Goal: Task Accomplishment & Management: Complete application form

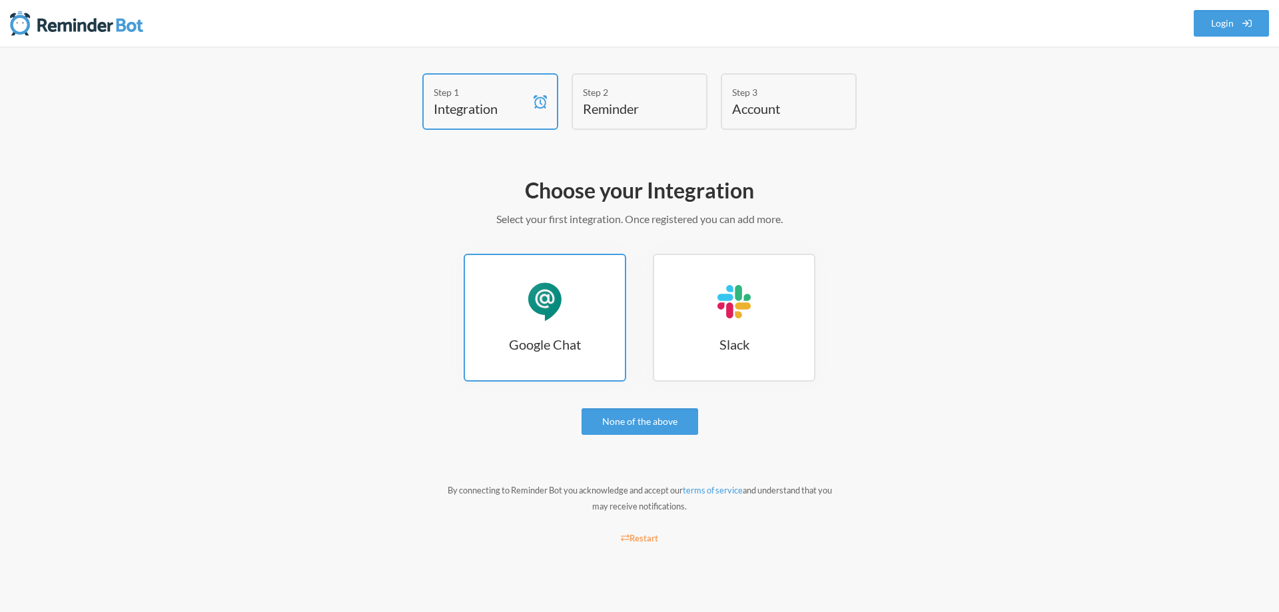
click at [573, 302] on link "Google Chat Google Chat" at bounding box center [545, 318] width 163 height 128
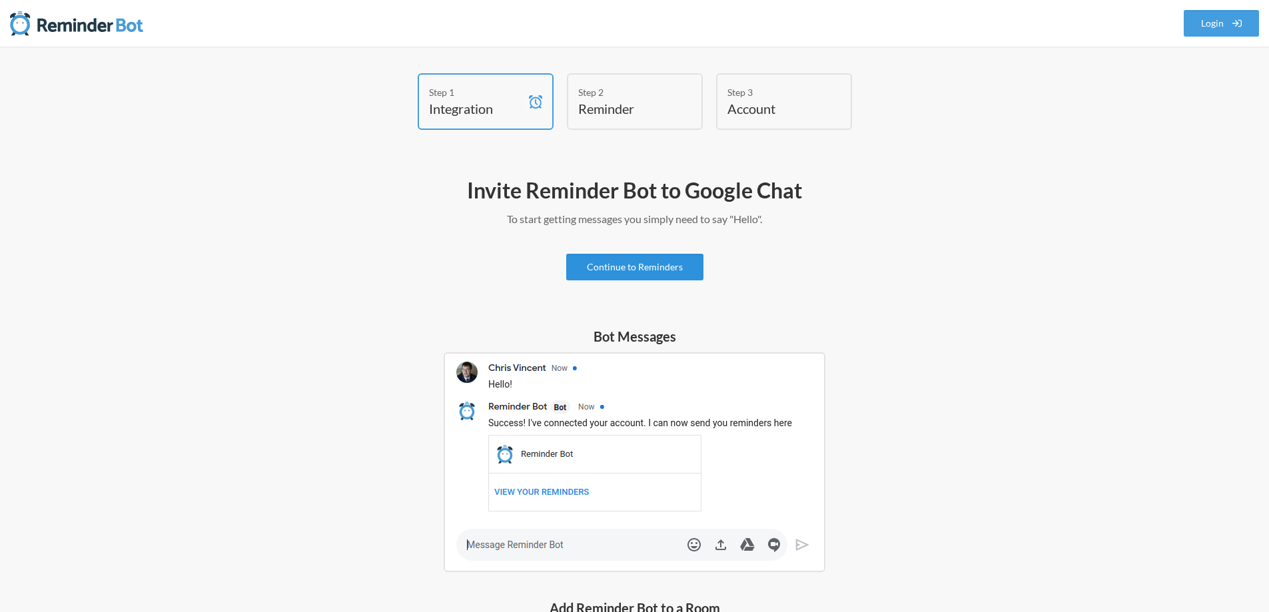
click at [625, 269] on link "Continue to Reminders" at bounding box center [634, 267] width 137 height 27
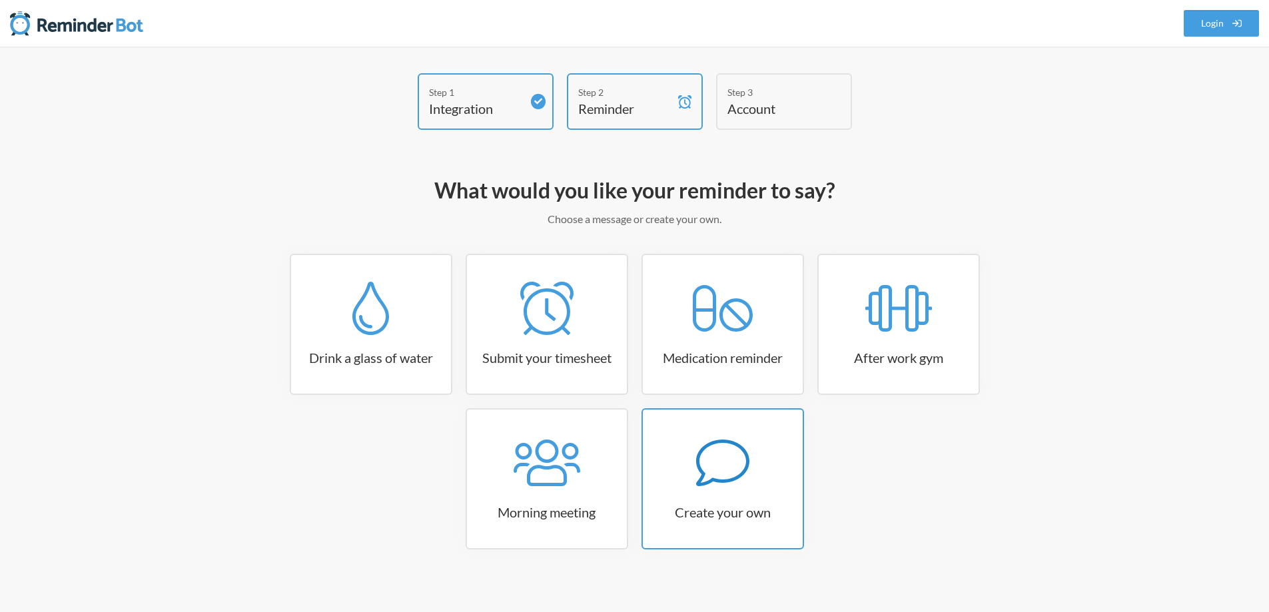
click at [739, 473] on icon at bounding box center [722, 462] width 53 height 53
select select "10:30:00"
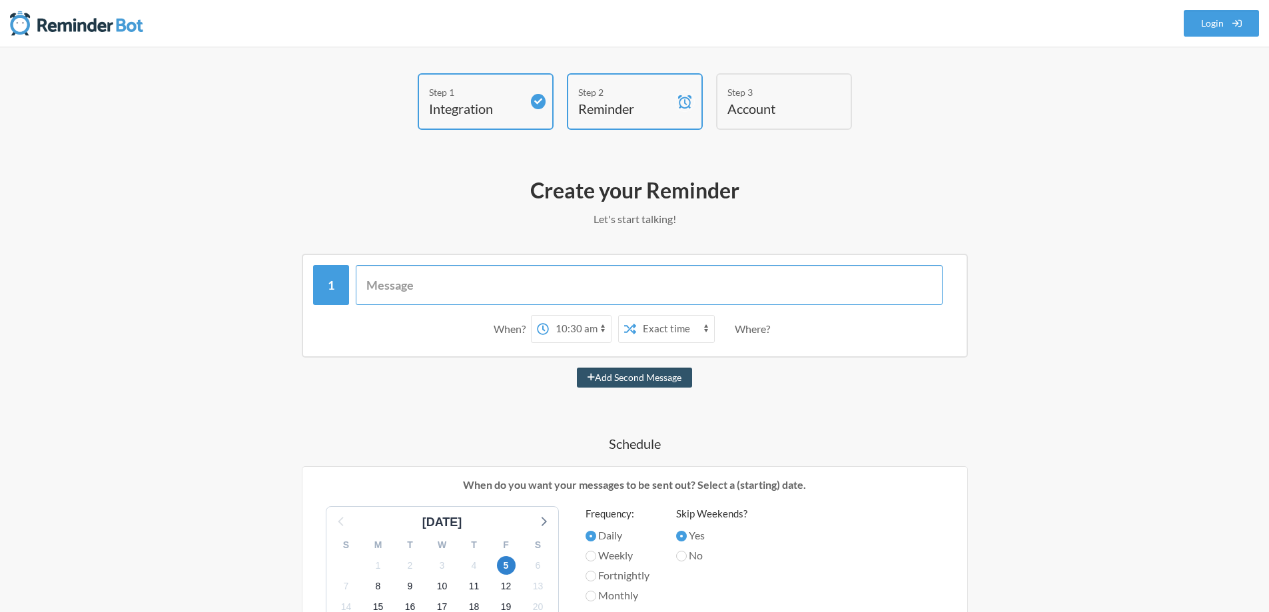
click at [428, 280] on input "text" at bounding box center [649, 285] width 587 height 40
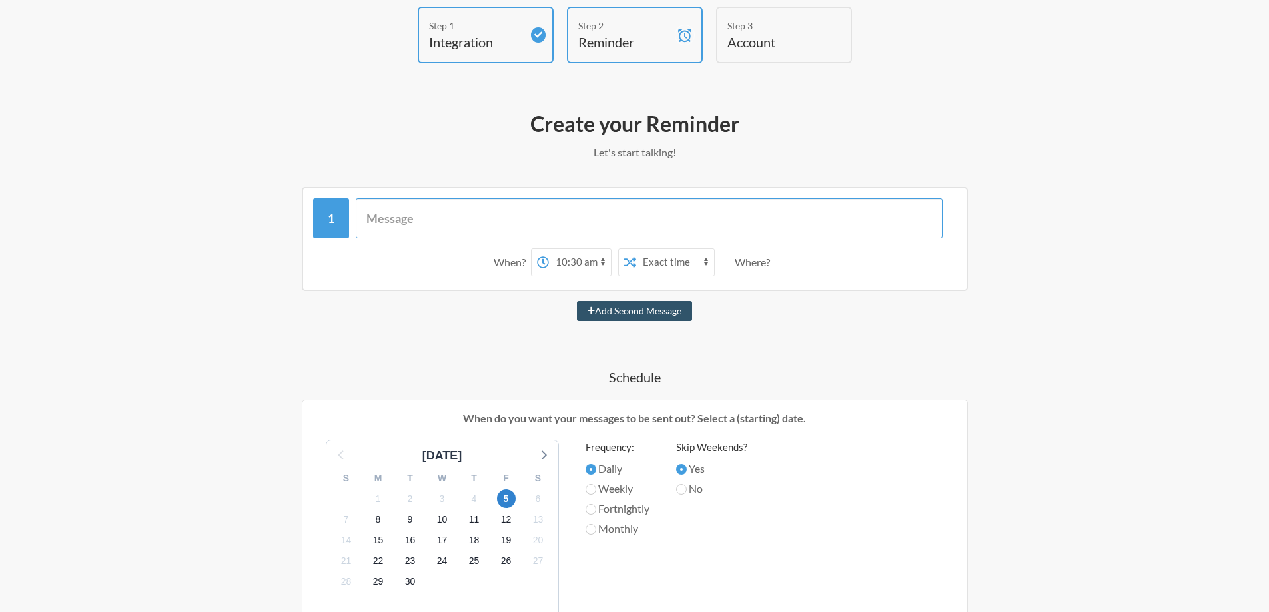
click at [399, 218] on input "text" at bounding box center [649, 218] width 587 height 40
type input "F"
type input "Summary Tab Check"
click at [412, 559] on span "23" at bounding box center [410, 561] width 19 height 19
click at [607, 530] on label "Monthly" at bounding box center [617, 529] width 64 height 16
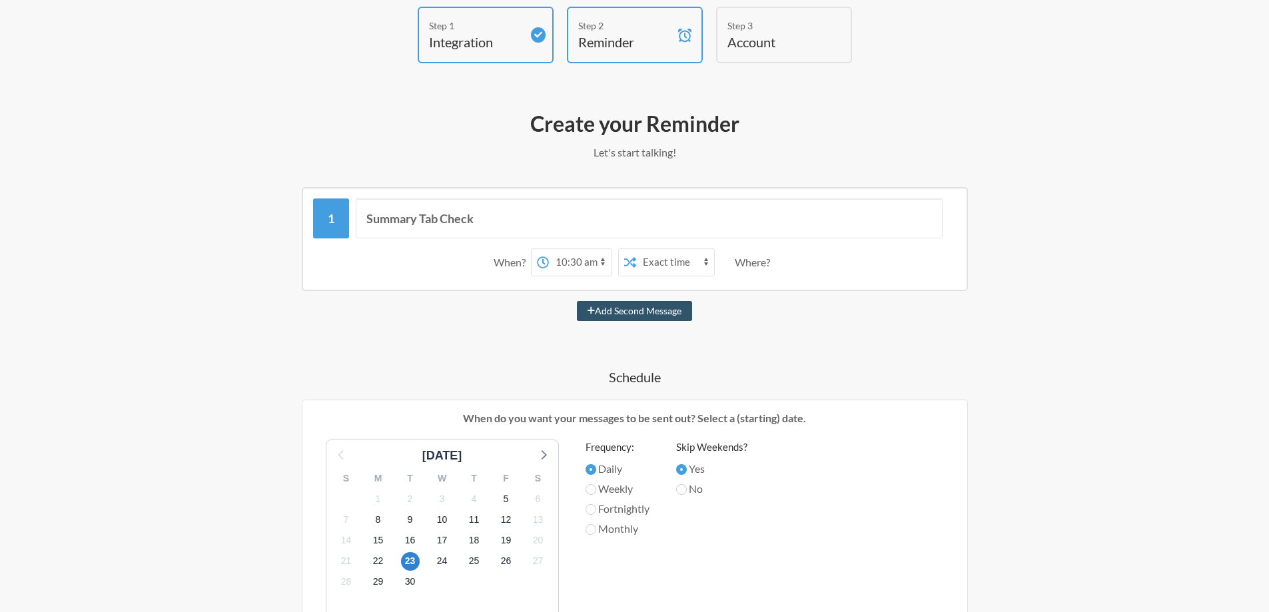
click at [596, 530] on input "Monthly" at bounding box center [590, 529] width 11 height 11
radio input "true"
click at [687, 493] on input "No" at bounding box center [681, 489] width 11 height 11
radio input "true"
click at [697, 469] on label "Yes" at bounding box center [711, 469] width 71 height 16
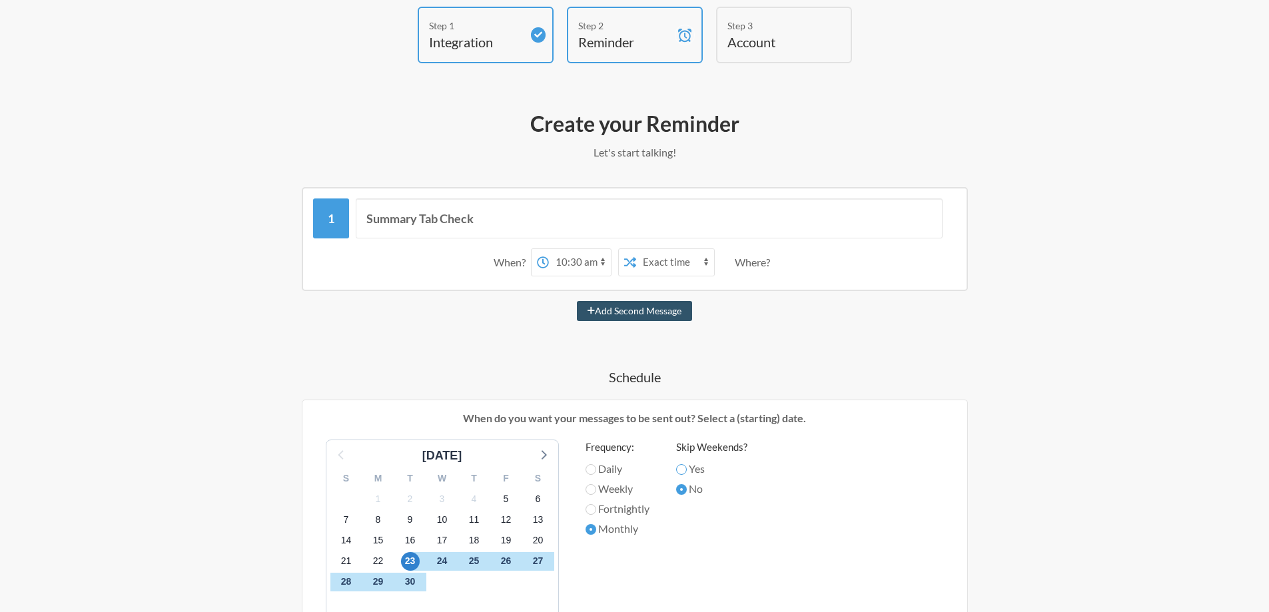
click at [687, 469] on input "Yes" at bounding box center [681, 469] width 11 height 11
radio input "true"
click at [577, 260] on select "12:00 am 12:15 am 12:30 am 12:45 am 1:00 am 1:15 am 1:30 am 1:45 am 2:00 am 2:1…" at bounding box center [580, 262] width 62 height 27
click at [549, 249] on select "12:00 am 12:15 am 12:30 am 12:45 am 1:00 am 1:15 am 1:30 am 1:45 am 2:00 am 2:1…" at bounding box center [580, 262] width 62 height 27
click at [873, 317] on div "Add Second Message" at bounding box center [634, 311] width 773 height 20
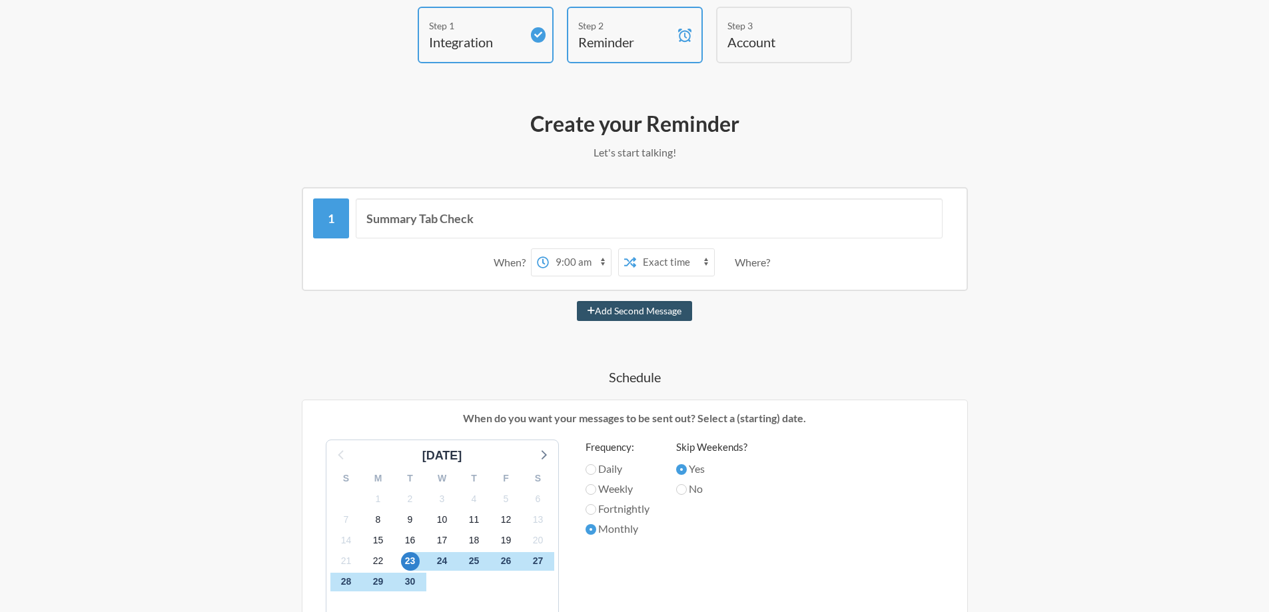
click at [759, 264] on div "Where?" at bounding box center [755, 262] width 41 height 28
click at [774, 322] on div "Summary Tab Check When? 12:00 am 12:15 am 12:30 am 12:45 am 1:00 am 1:15 am 1:3…" at bounding box center [634, 556] width 773 height 739
click at [658, 379] on h4 "Schedule" at bounding box center [634, 377] width 773 height 19
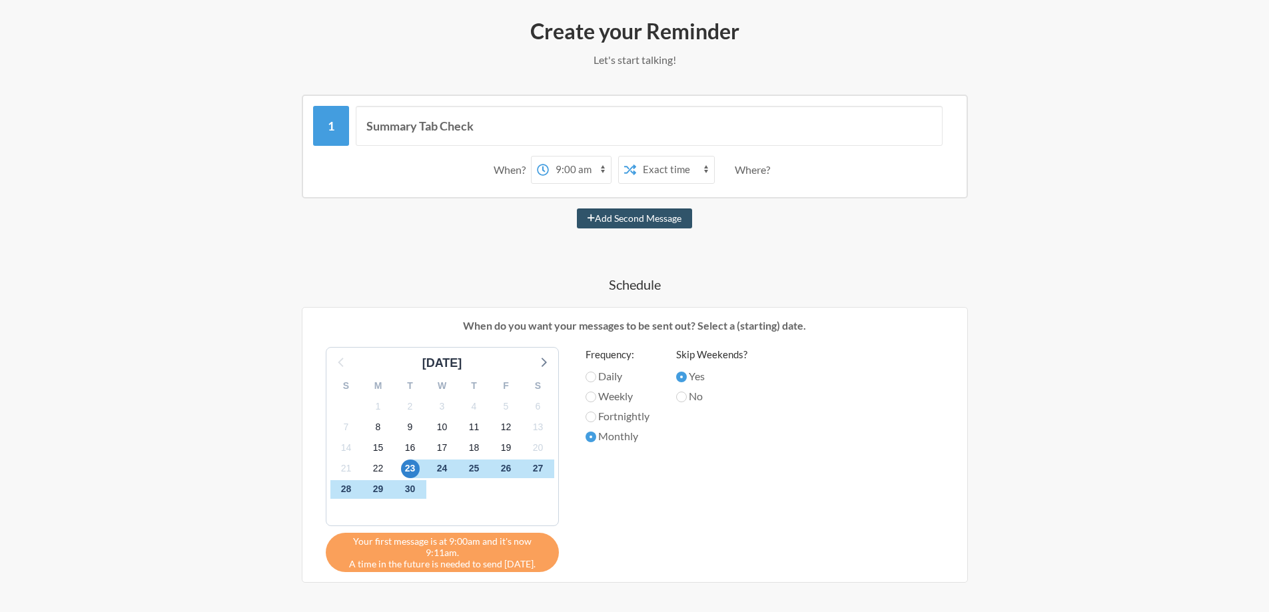
scroll to position [133, 0]
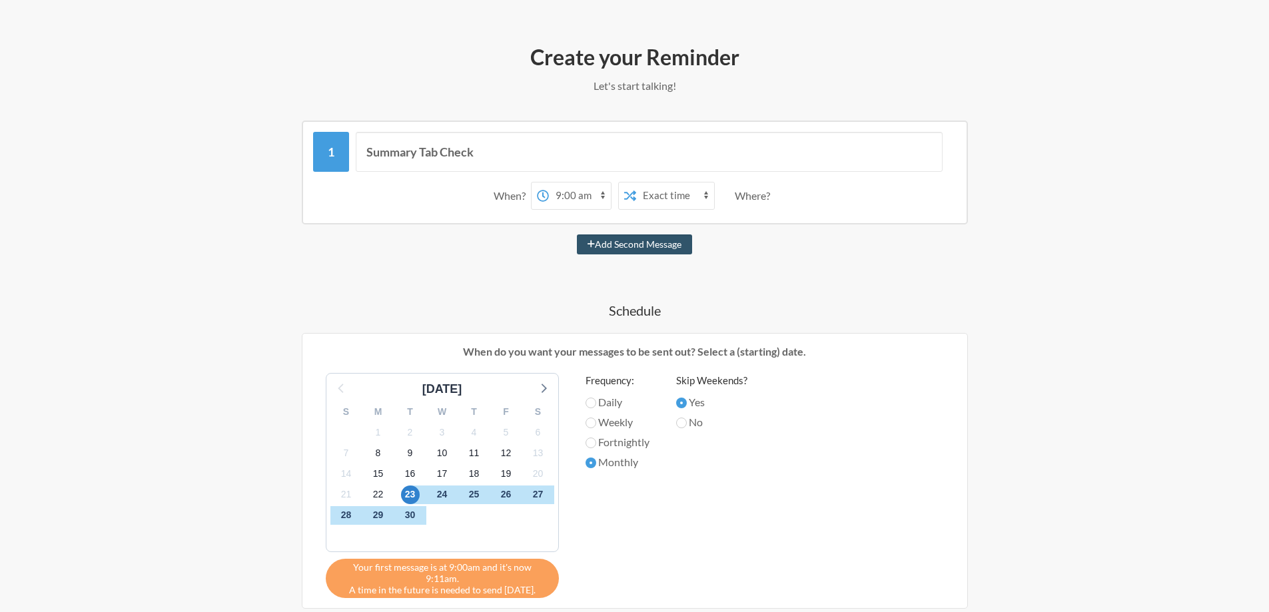
click at [592, 195] on select "12:00 am 12:15 am 12:30 am 12:45 am 1:00 am 1:15 am 1:30 am 1:45 am 2:00 am 2:1…" at bounding box center [580, 196] width 62 height 27
select select "09:15:00"
click at [549, 183] on select "12:00 am 12:15 am 12:30 am 12:45 am 1:00 am 1:15 am 1:30 am 1:45 am 2:00 am 2:1…" at bounding box center [580, 196] width 62 height 27
click at [785, 515] on div "September 2025 S M T W T F S 31 1 2 3 4 5 6 7 8 9 10 11 12 13 14 15 16 17 18 19…" at bounding box center [634, 485] width 645 height 225
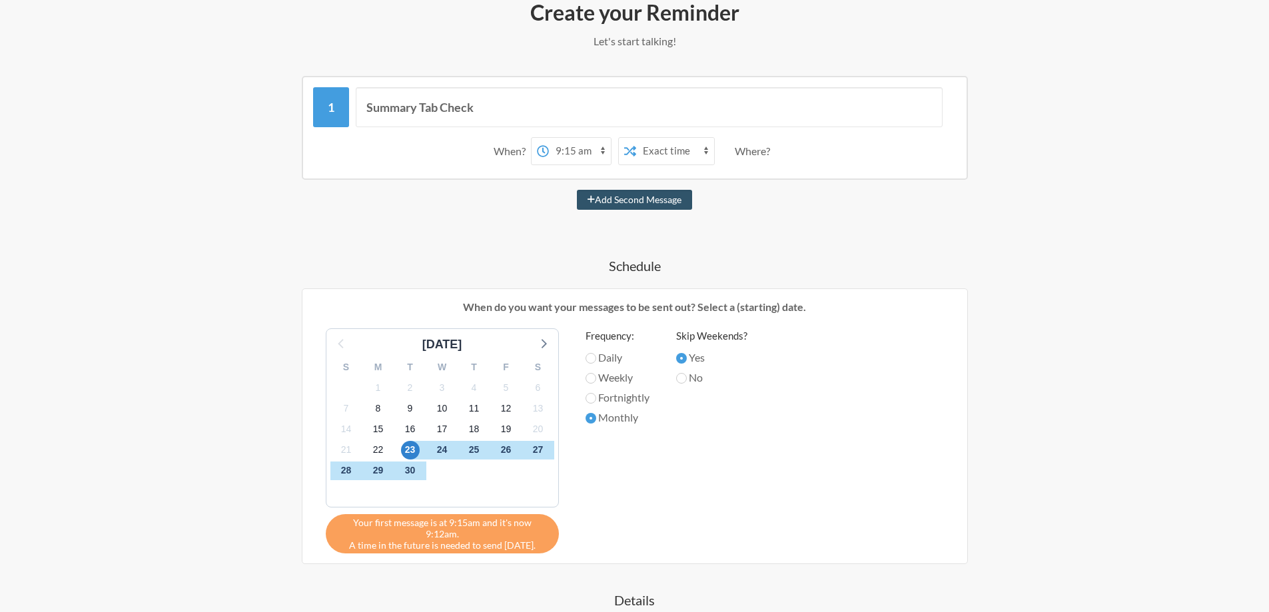
scroll to position [200, 0]
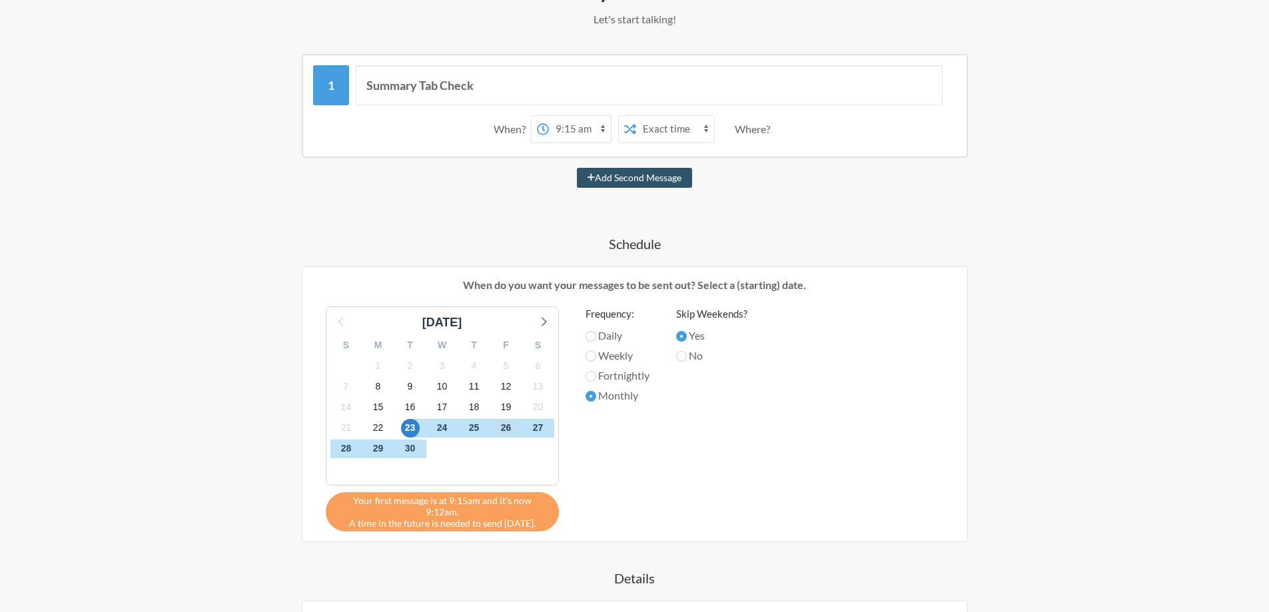
click at [508, 428] on span "26" at bounding box center [506, 428] width 19 height 19
click at [510, 428] on span "26" at bounding box center [506, 428] width 19 height 19
click at [440, 429] on span "24" at bounding box center [442, 428] width 19 height 19
click at [589, 352] on input "Weekly" at bounding box center [590, 356] width 11 height 11
radio input "true"
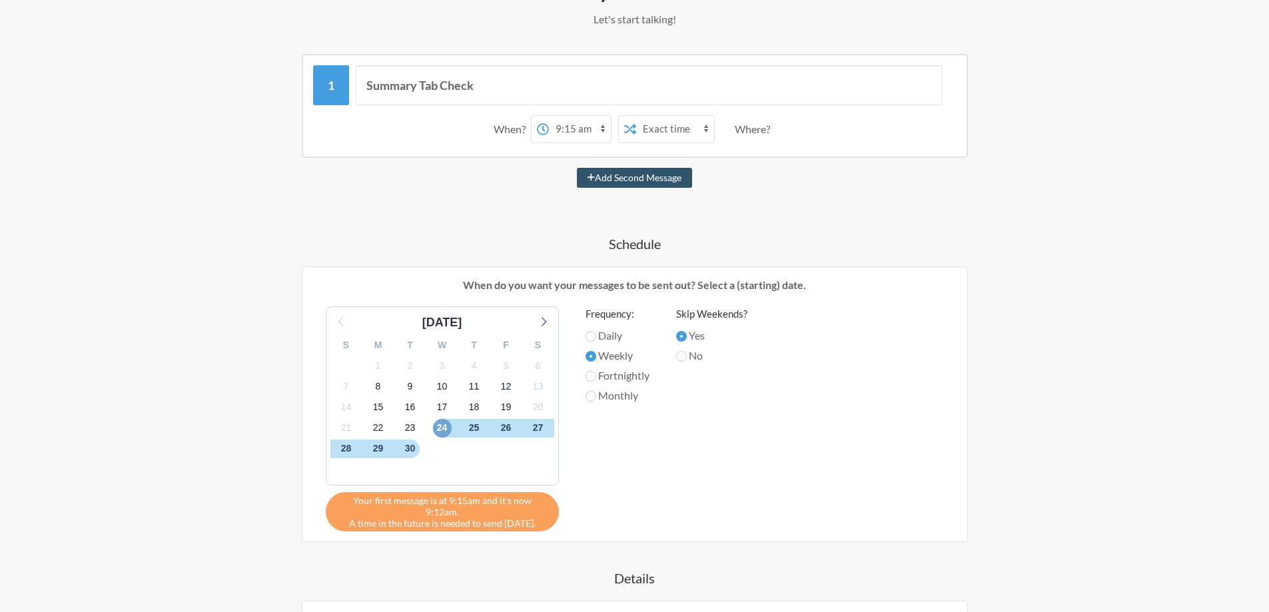
click at [442, 420] on span "24" at bounding box center [442, 428] width 19 height 19
click at [441, 408] on span "17" at bounding box center [442, 407] width 19 height 19
click at [442, 425] on span "24" at bounding box center [442, 428] width 19 height 19
click at [443, 370] on span "3" at bounding box center [442, 365] width 19 height 19
click at [442, 370] on span "3" at bounding box center [442, 365] width 19 height 19
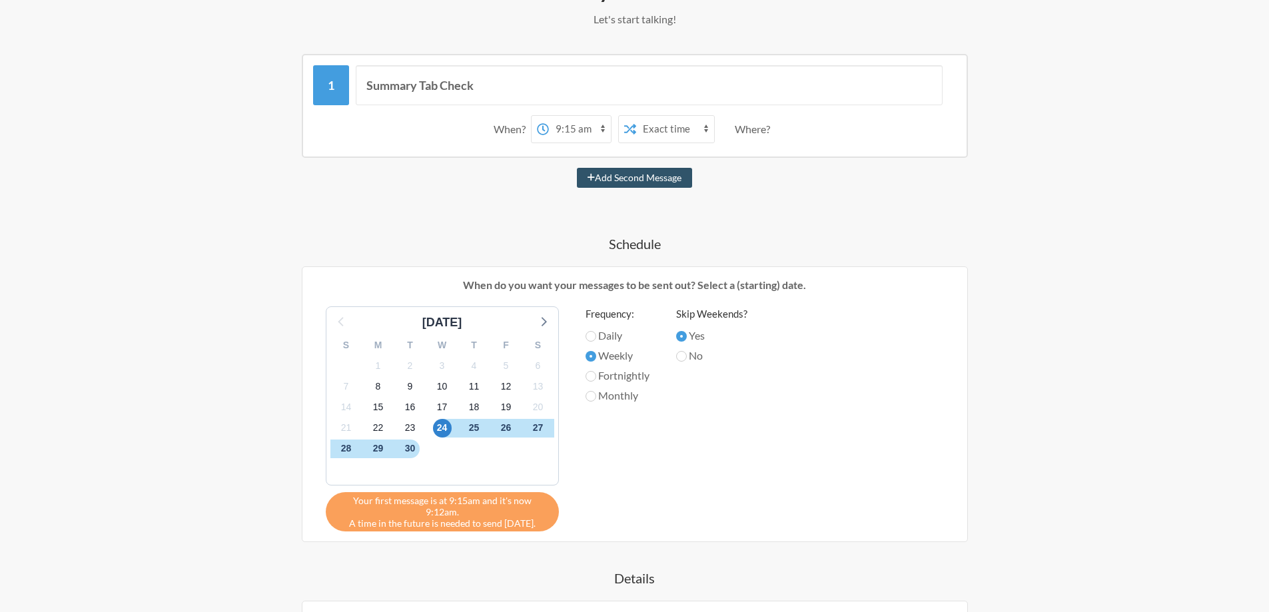
click at [603, 394] on label "Monthly" at bounding box center [617, 396] width 64 height 16
click at [596, 394] on input "Monthly" at bounding box center [590, 396] width 11 height 11
radio input "true"
click at [444, 365] on span "3" at bounding box center [442, 365] width 19 height 19
click at [501, 366] on span "5" at bounding box center [506, 365] width 19 height 19
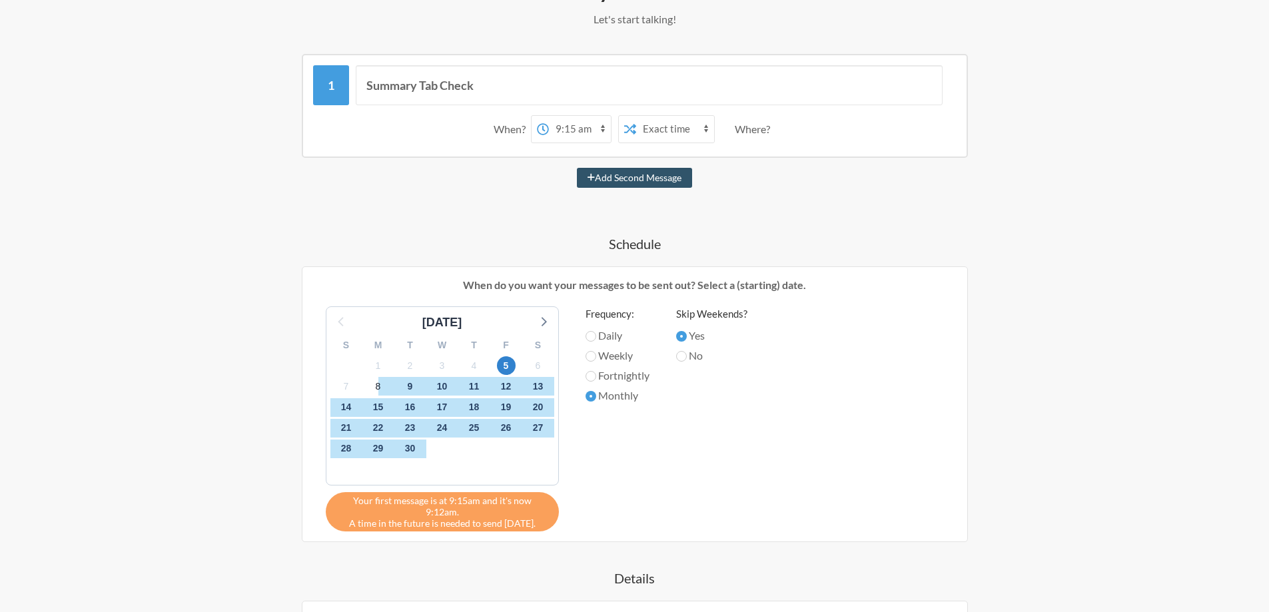
click at [618, 360] on label "Weekly" at bounding box center [617, 356] width 64 height 16
click at [596, 360] on input "Weekly" at bounding box center [590, 356] width 11 height 11
radio input "true"
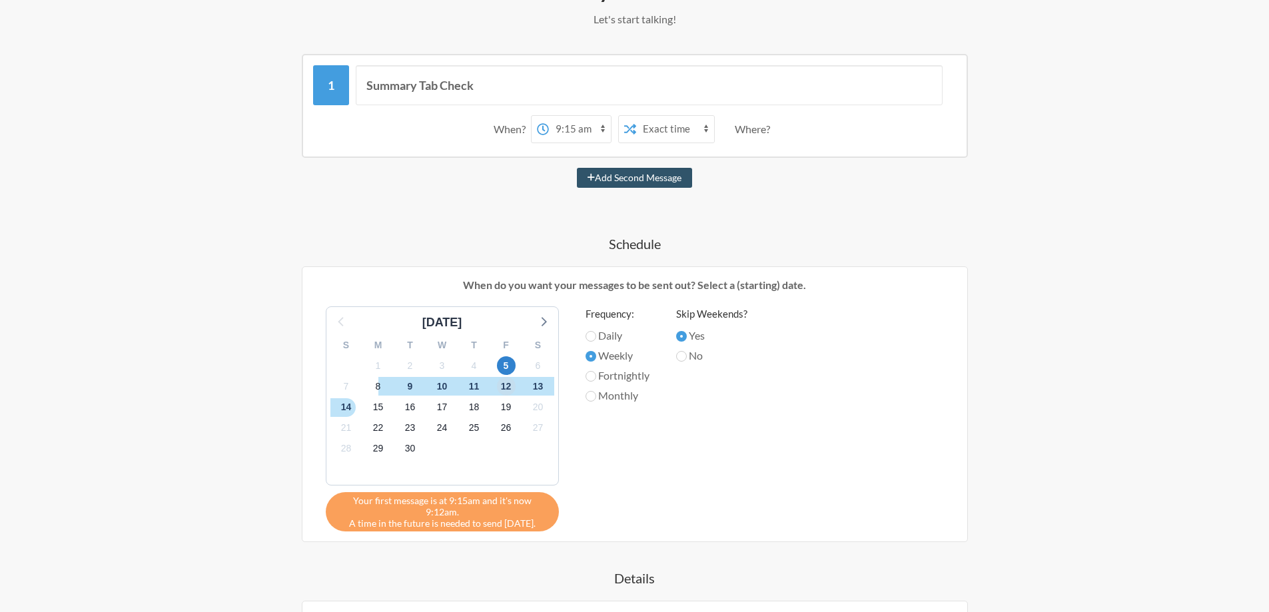
click at [508, 389] on span "12" at bounding box center [506, 386] width 19 height 19
click at [506, 366] on span "5" at bounding box center [506, 365] width 19 height 19
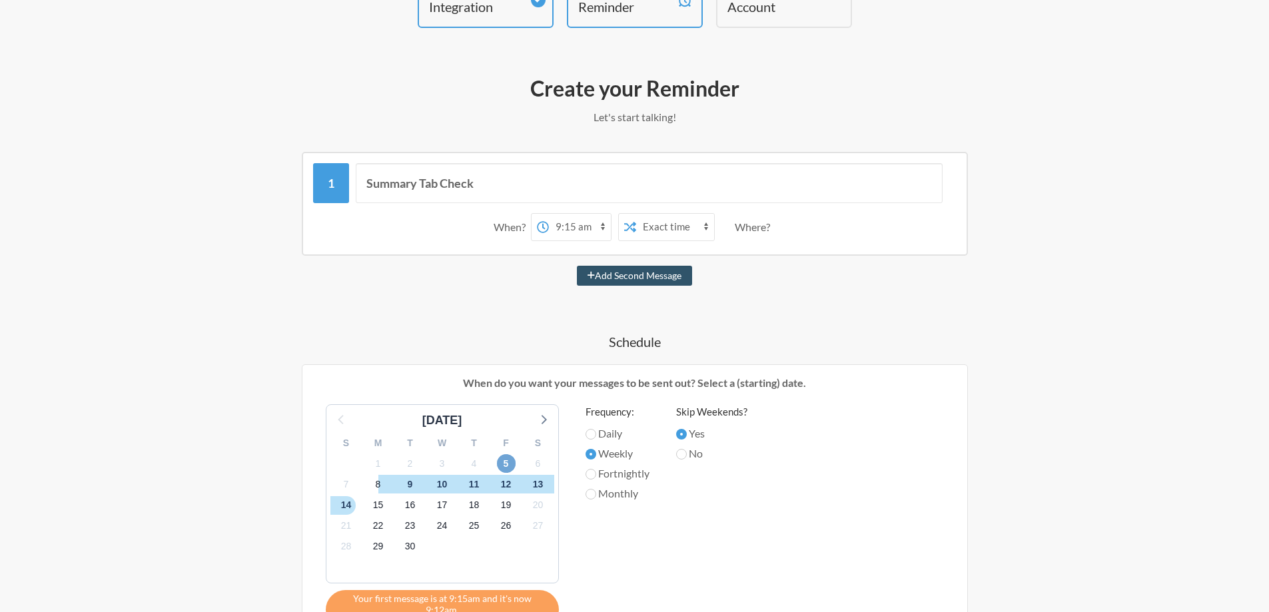
scroll to position [0, 0]
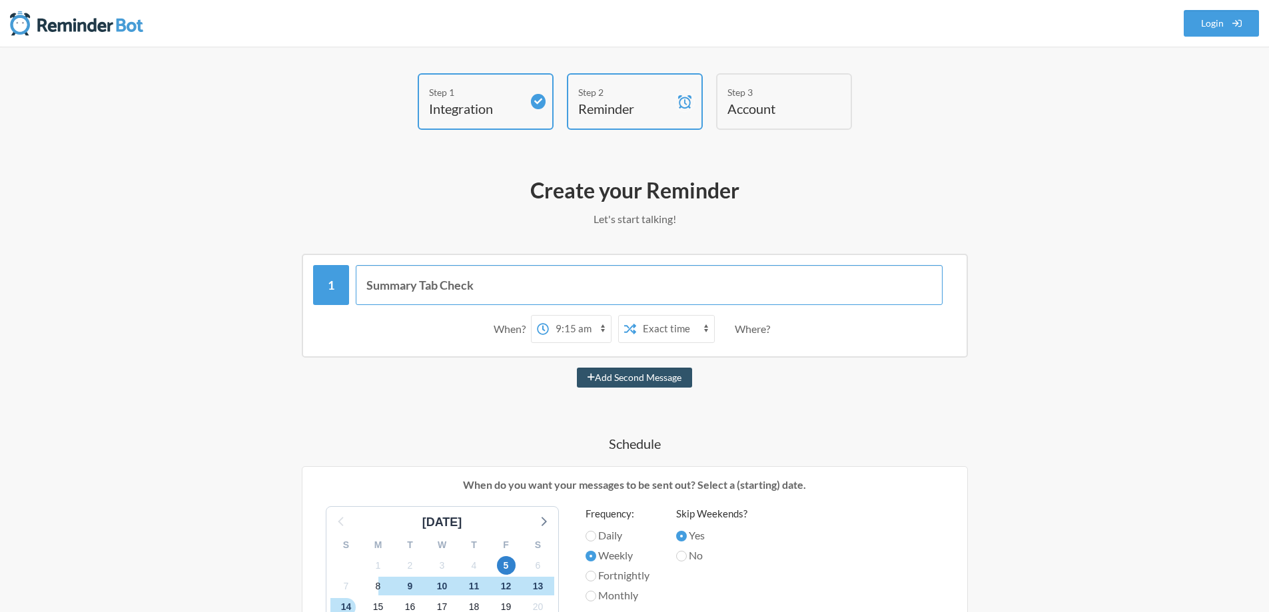
click at [447, 287] on input "Summary Tab Check" at bounding box center [649, 285] width 587 height 40
drag, startPoint x: 524, startPoint y: 288, endPoint x: 366, endPoint y: 288, distance: 157.9
click at [366, 288] on input "Summary Tab Check" at bounding box center [649, 285] width 587 height 40
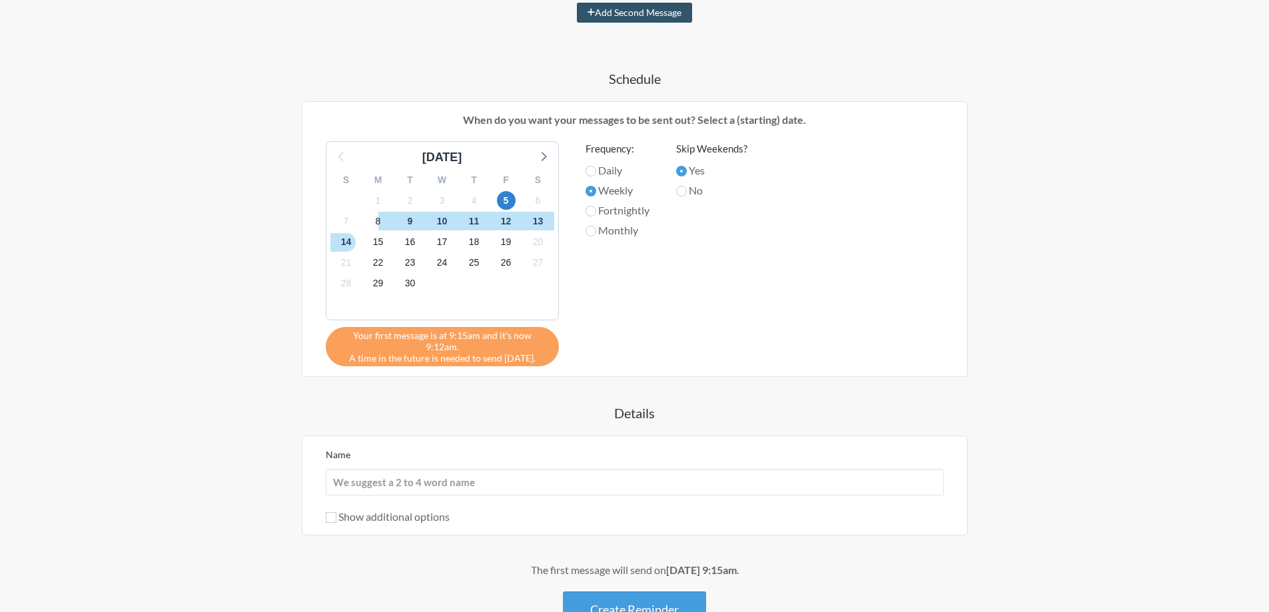
scroll to position [450, 0]
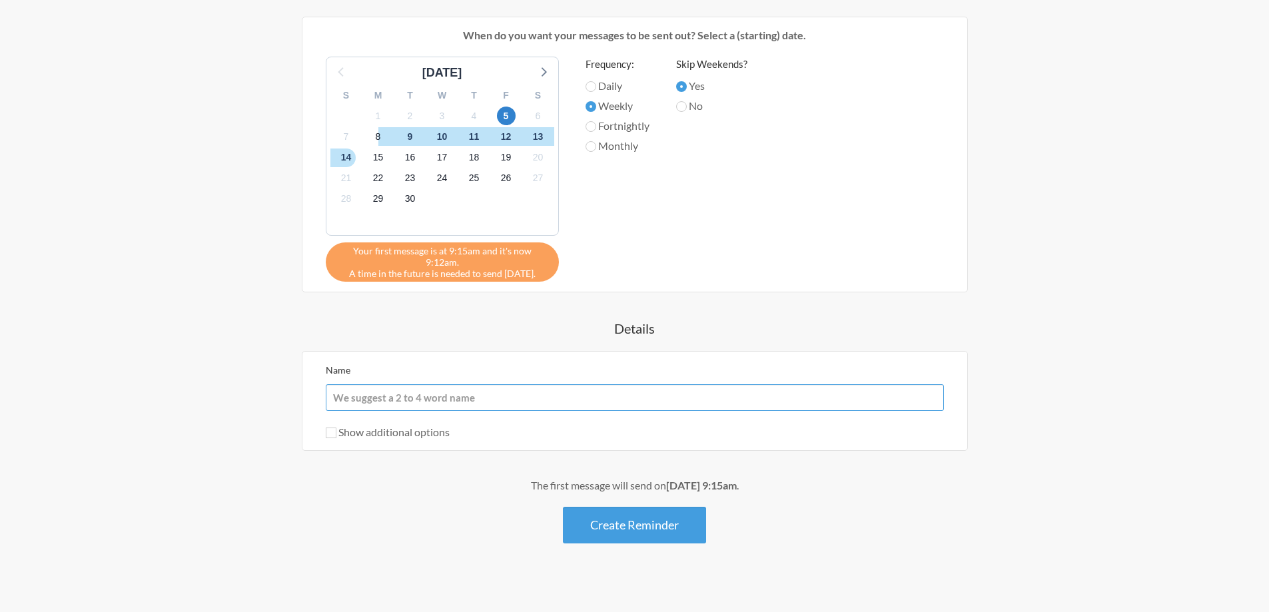
click at [477, 390] on input "Name" at bounding box center [635, 397] width 618 height 27
paste input "Summary Tab Check"
type input "Summary Tab Check"
click at [435, 451] on div "Summary Tab Check When? 12:00 am 12:15 am 12:30 am 12:45 am 1:00 am 1:15 am 1:3…" at bounding box center [634, 173] width 773 height 739
click at [440, 426] on label "Show additional options" at bounding box center [388, 432] width 124 height 13
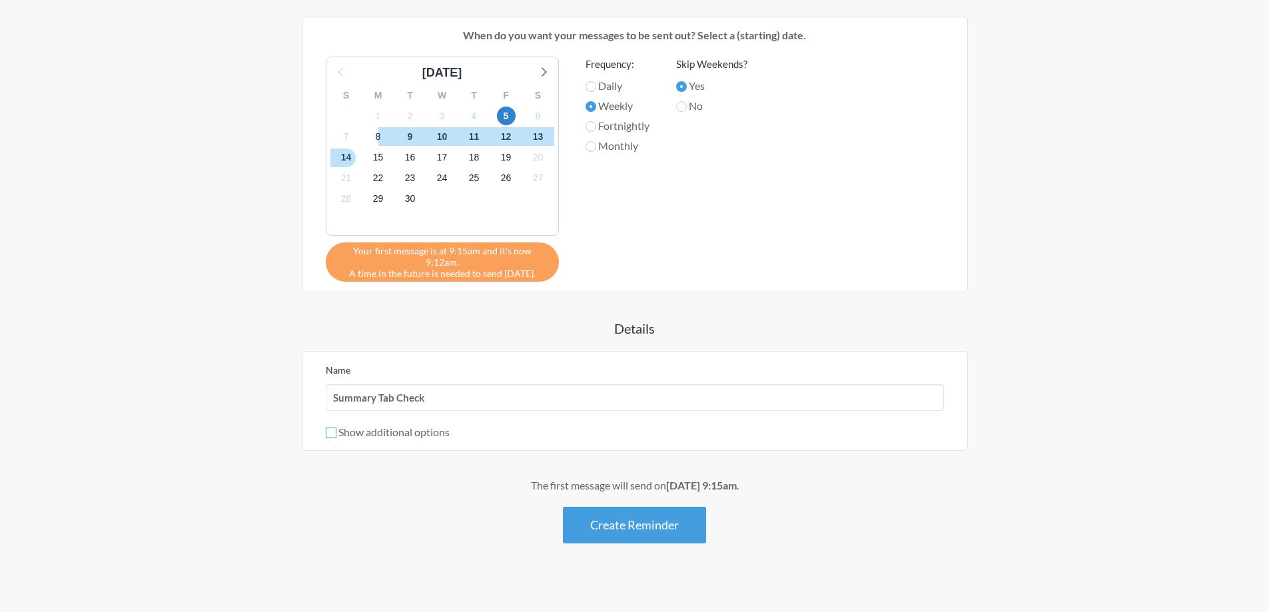
click at [336, 428] on input "Show additional options" at bounding box center [331, 433] width 11 height 11
checkbox input "true"
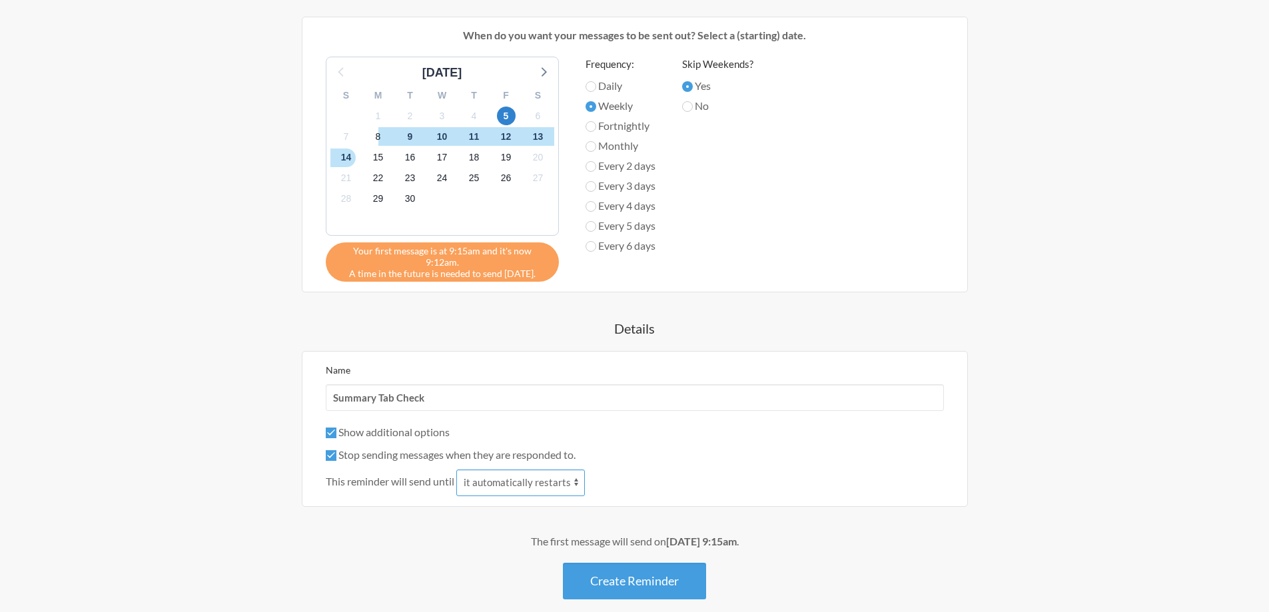
click at [561, 475] on select "it automatically restarts it is replied to" at bounding box center [520, 483] width 129 height 27
click at [558, 475] on select "it automatically restarts it is replied to" at bounding box center [520, 483] width 129 height 27
click at [666, 470] on div "This reminder will send until it automatically restarts it is replied to" at bounding box center [635, 483] width 618 height 27
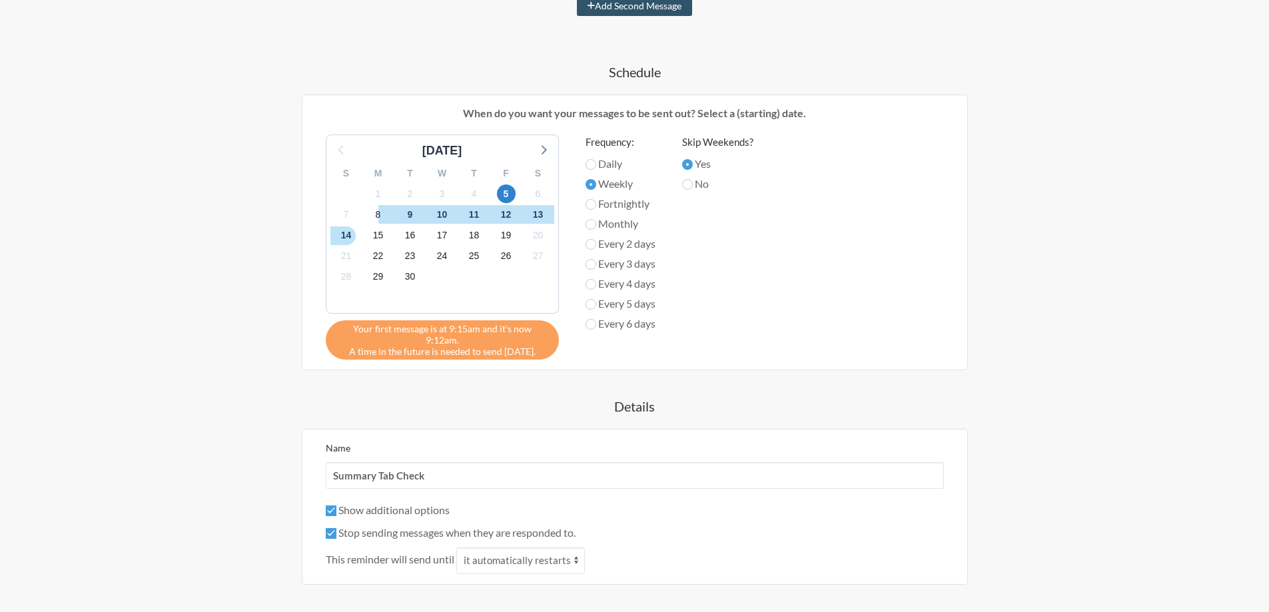
scroll to position [316, 0]
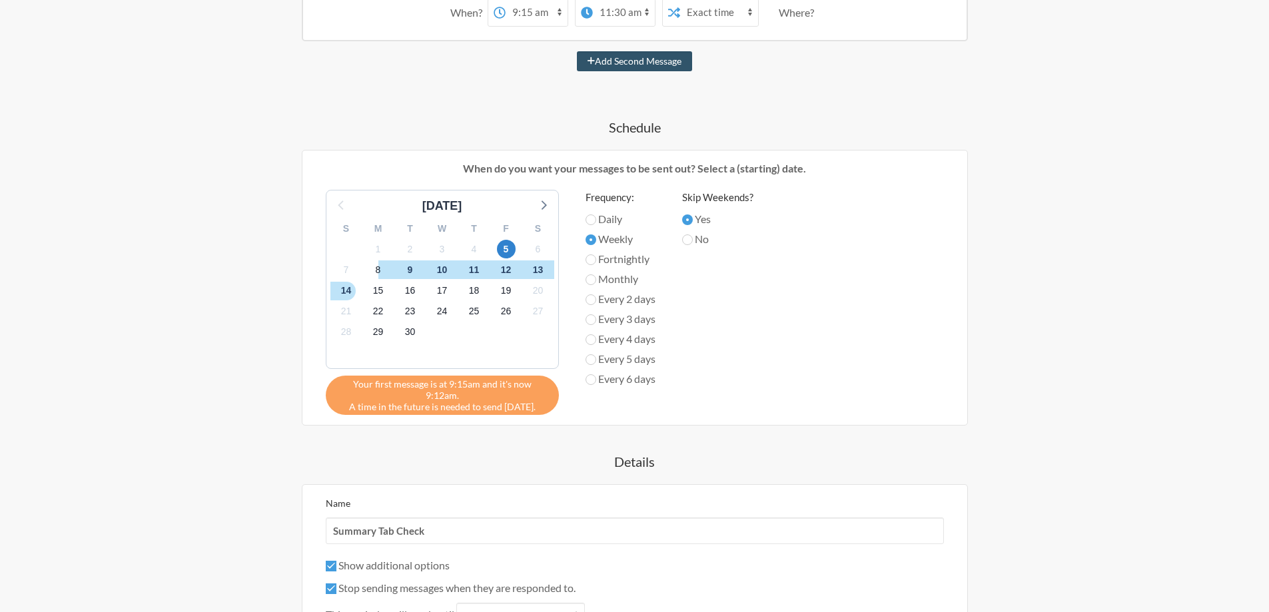
click at [647, 322] on label "Every 3 days" at bounding box center [620, 319] width 70 height 16
click at [596, 322] on input "Every 3 days" at bounding box center [590, 319] width 11 height 11
radio input "true"
click at [652, 336] on label "Every 4 days" at bounding box center [620, 339] width 70 height 16
click at [596, 336] on input "Every 4 days" at bounding box center [590, 339] width 11 height 11
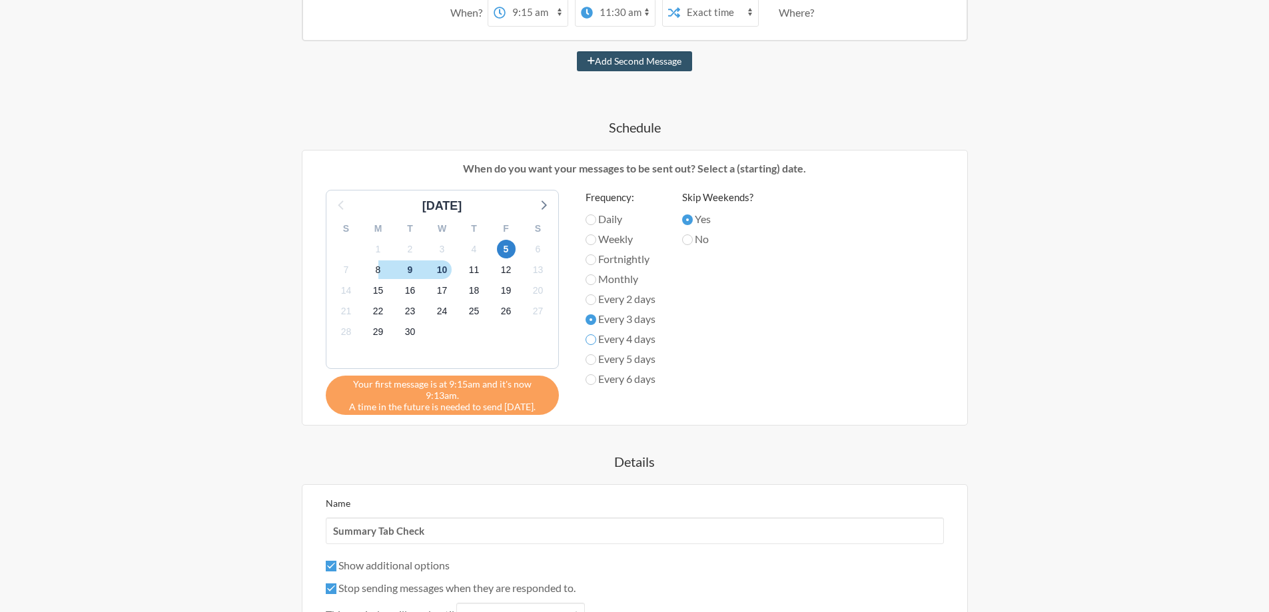
radio input "true"
click at [609, 225] on label "Daily" at bounding box center [620, 219] width 70 height 16
click at [596, 225] on input "Daily" at bounding box center [590, 219] width 11 height 11
radio input "true"
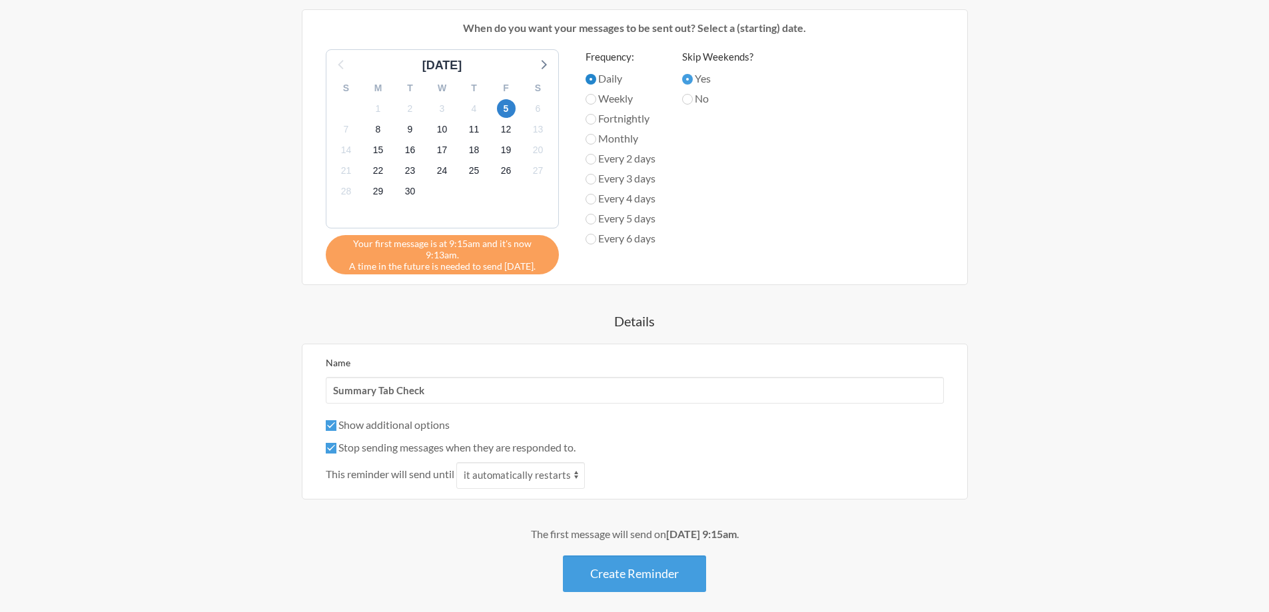
scroll to position [506, 0]
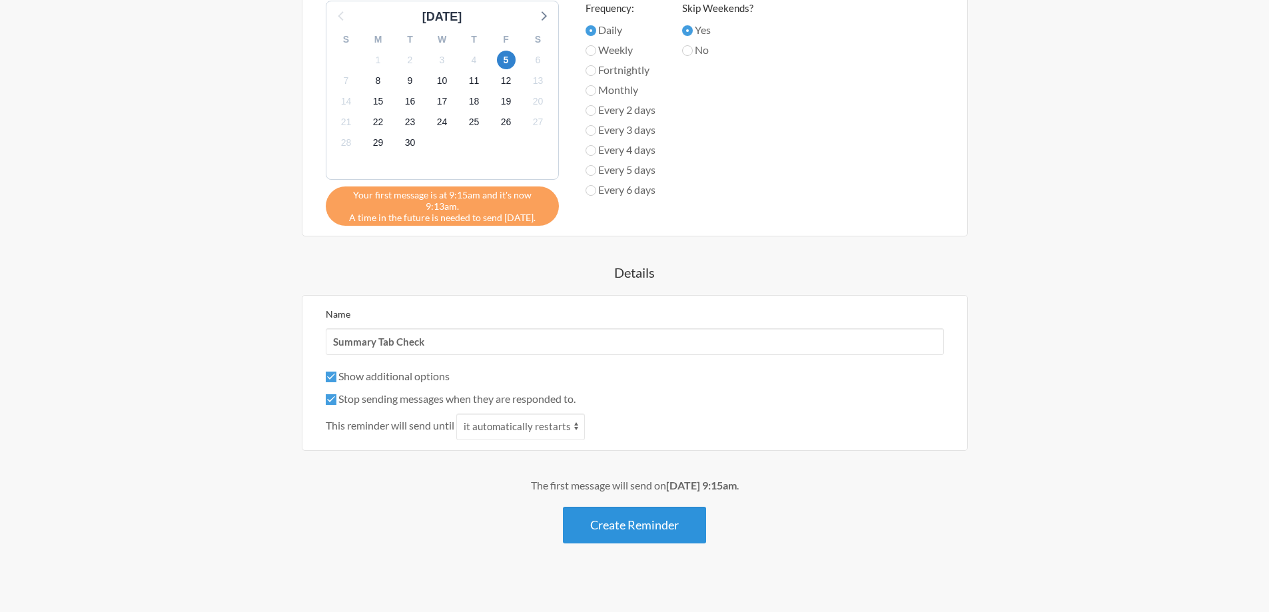
click at [649, 525] on button "Create Reminder" at bounding box center [634, 525] width 143 height 37
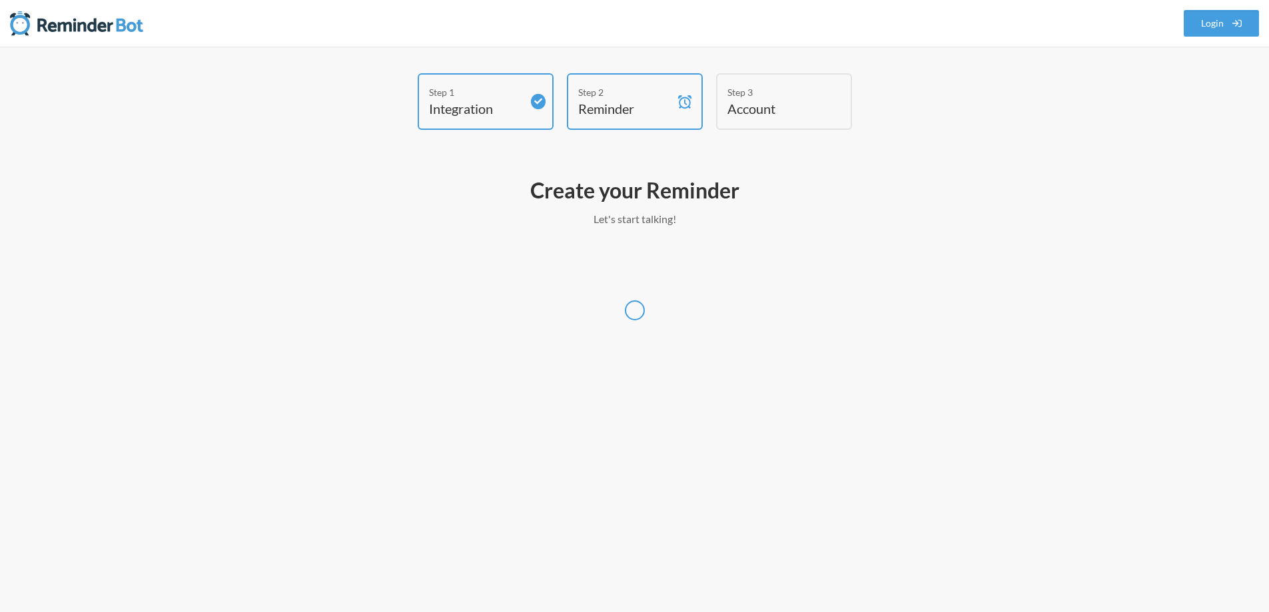
scroll to position [0, 0]
select select "Asia/Singapore"
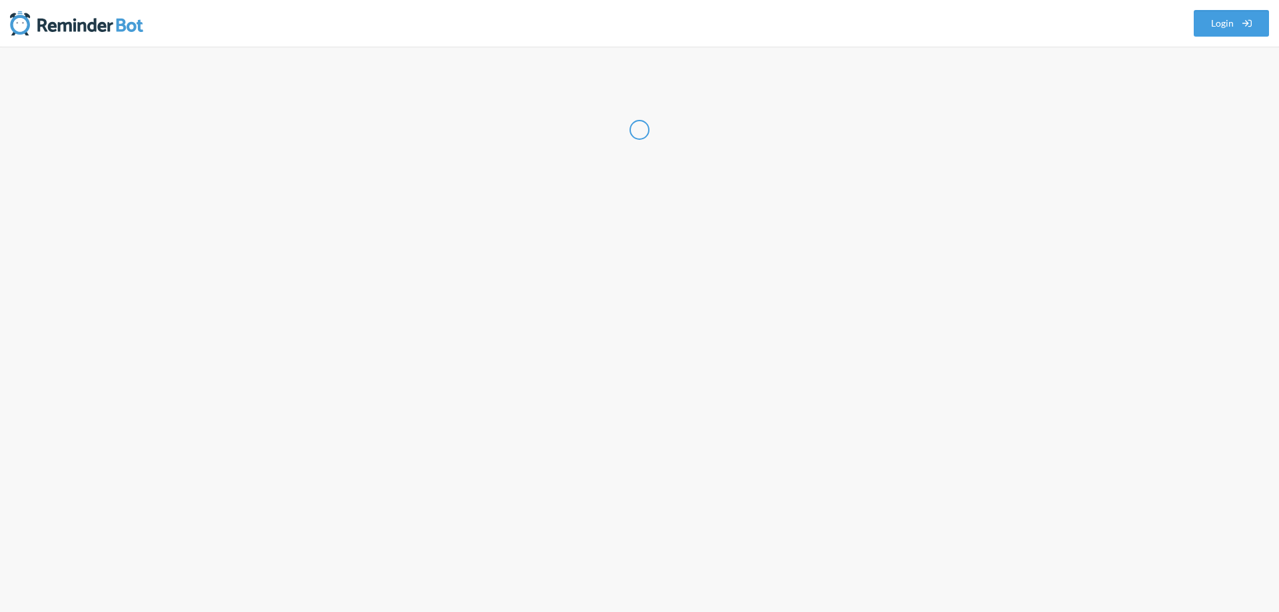
select select "PH"
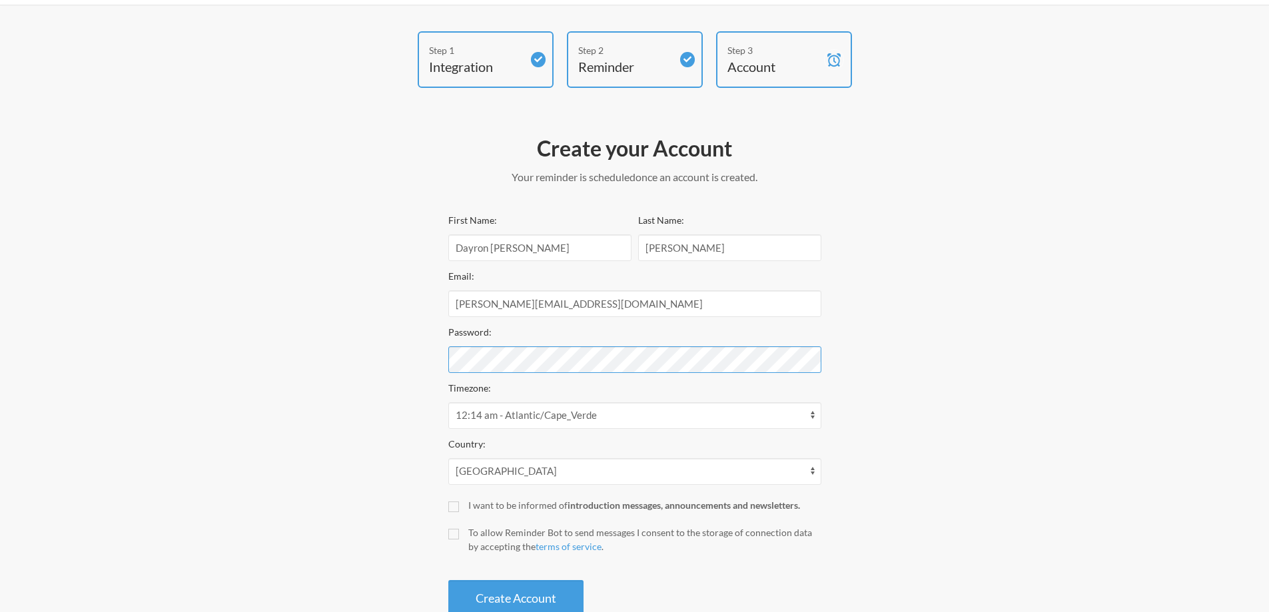
scroll to position [80, 0]
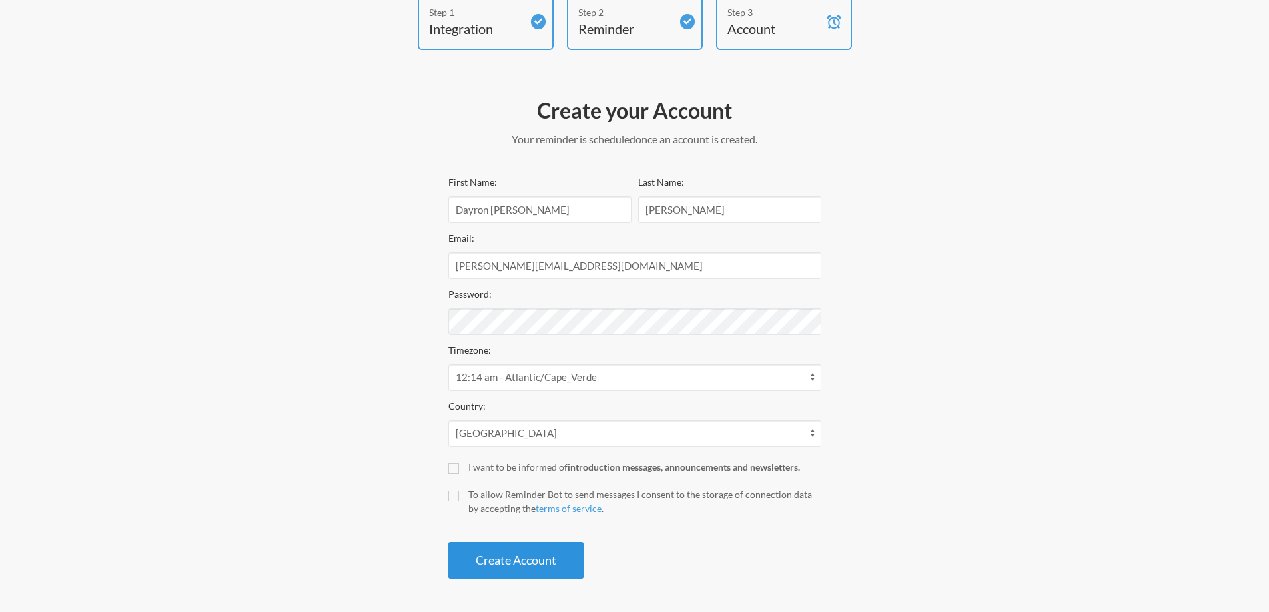
click at [543, 563] on button "Create Account" at bounding box center [515, 560] width 135 height 37
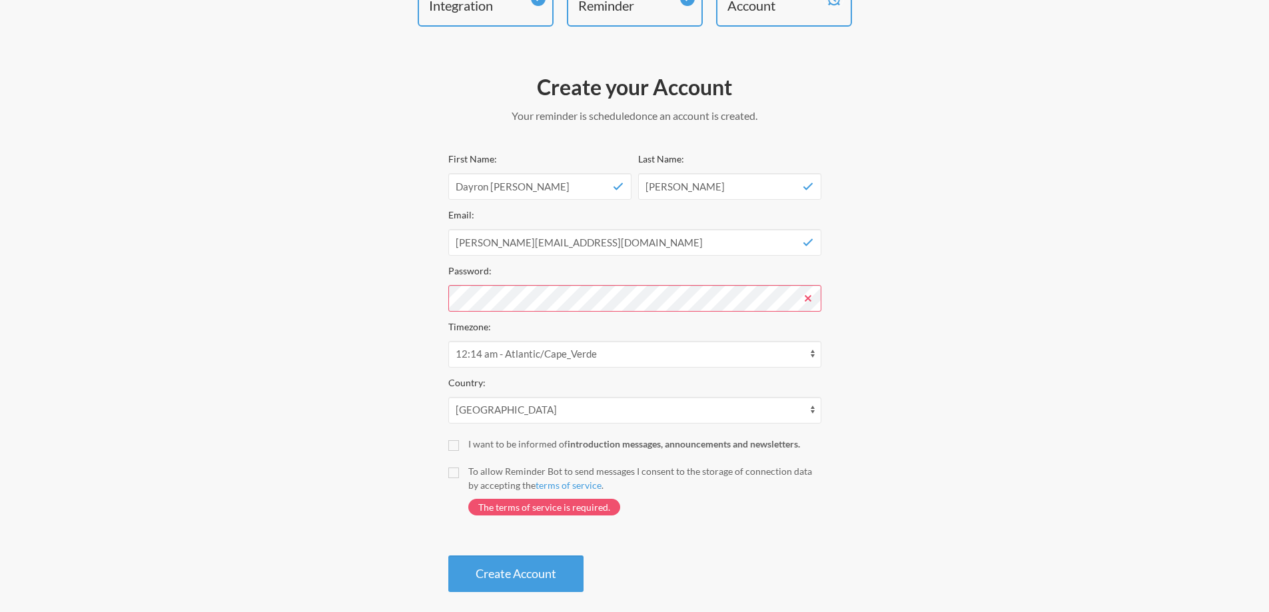
scroll to position [117, 0]
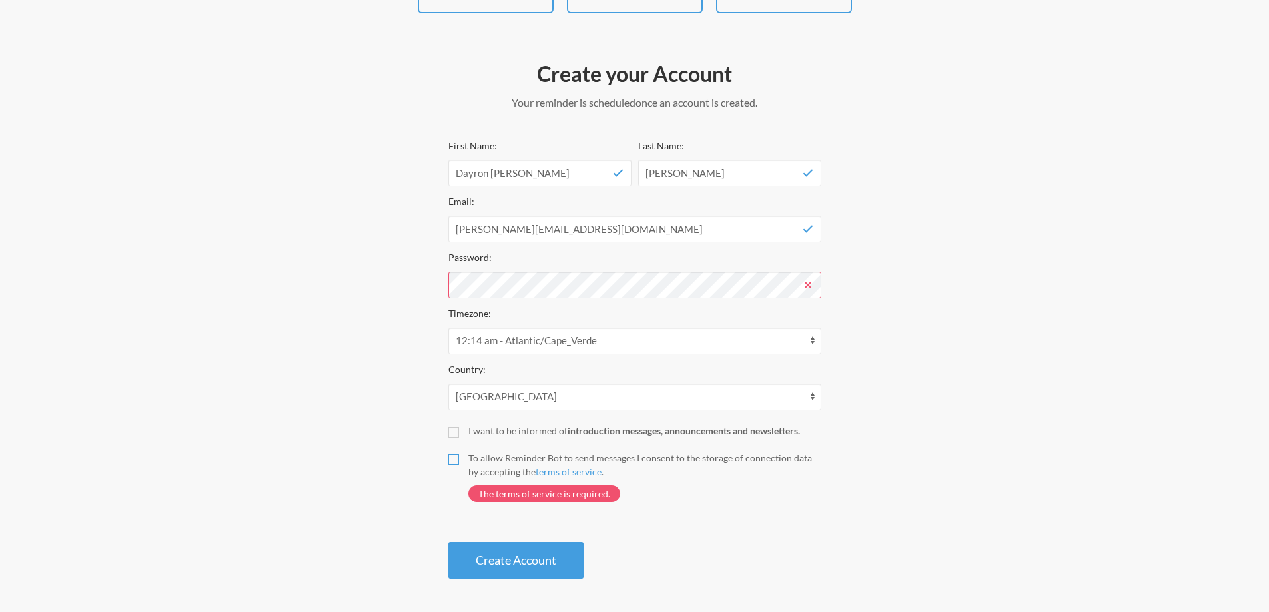
click at [455, 458] on input "To allow Reminder Bot to send messages I consent to the storage of connection d…" at bounding box center [453, 459] width 11 height 11
checkbox input "true"
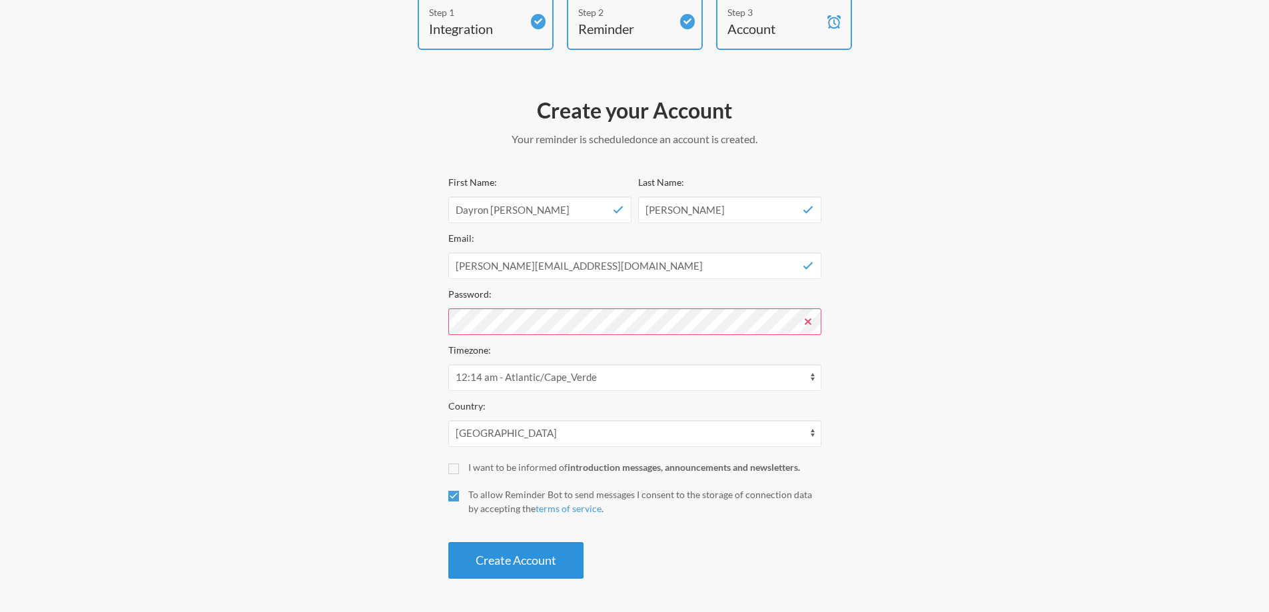
click at [524, 563] on button "Create Account" at bounding box center [515, 560] width 135 height 37
click at [532, 564] on button "Create Account" at bounding box center [515, 560] width 135 height 37
click at [989, 345] on div "Step 1 Integration Step 2 Reminder Step 3 Account Create your Account Your remi…" at bounding box center [634, 289] width 799 height 592
click at [551, 565] on button "Create Account" at bounding box center [515, 560] width 135 height 37
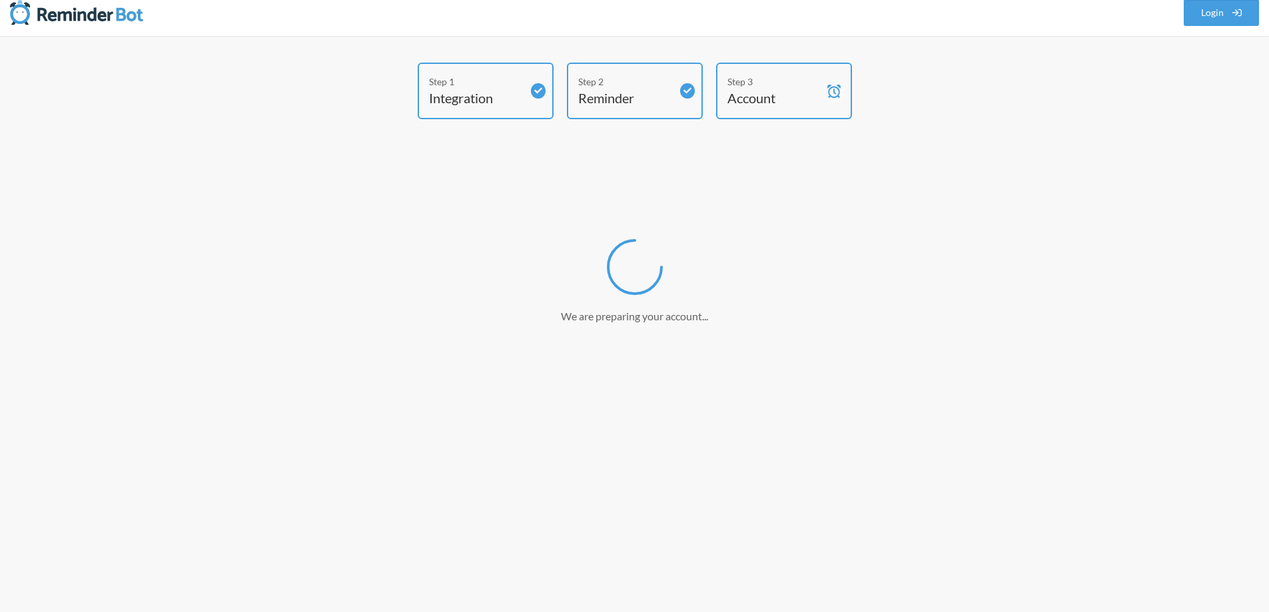
scroll to position [0, 0]
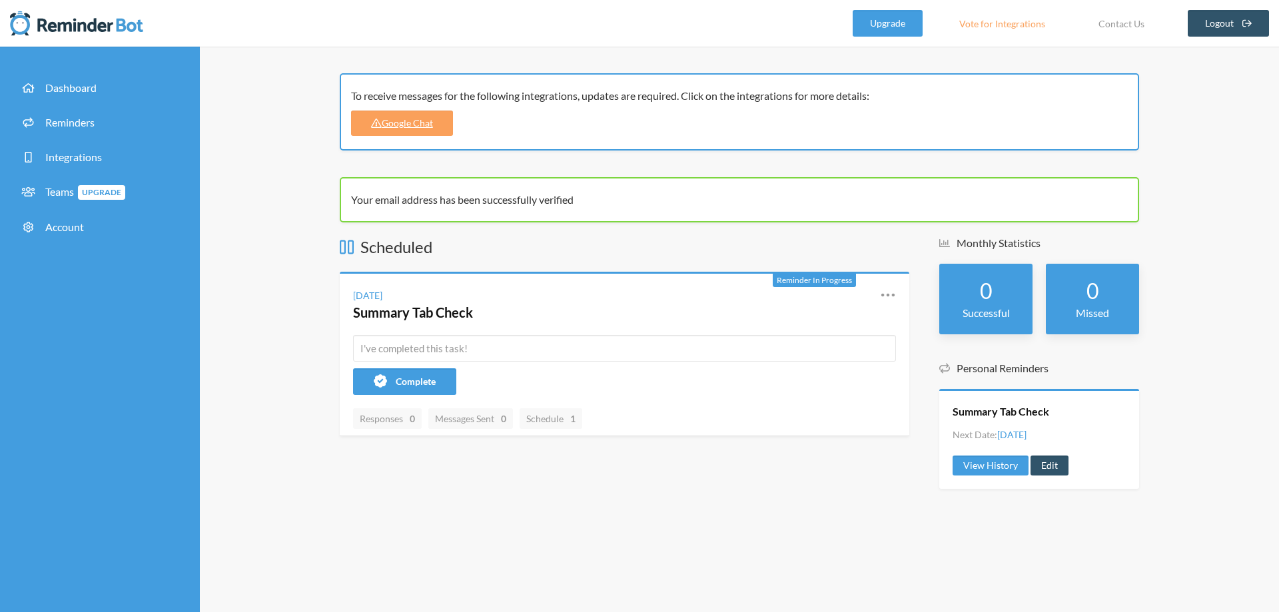
click at [591, 490] on div "Scheduled Reminder In Progress [DATE] Summary Tab Check Reschedule View History…" at bounding box center [624, 369] width 569 height 266
click at [743, 348] on input "text" at bounding box center [624, 348] width 543 height 27
click at [887, 297] on icon at bounding box center [888, 295] width 16 height 16
click at [790, 370] on link "Edit" at bounding box center [829, 372] width 113 height 21
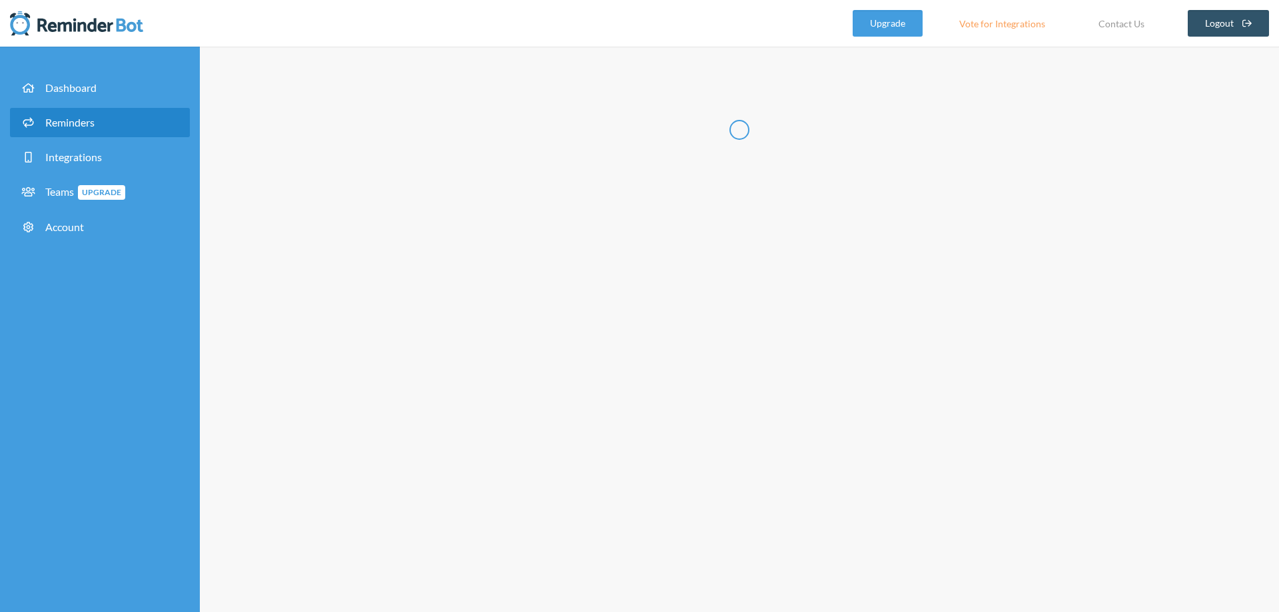
type input "Summary Tab Check"
checkbox input "true"
select select "09:15:00"
select select "11:30:00"
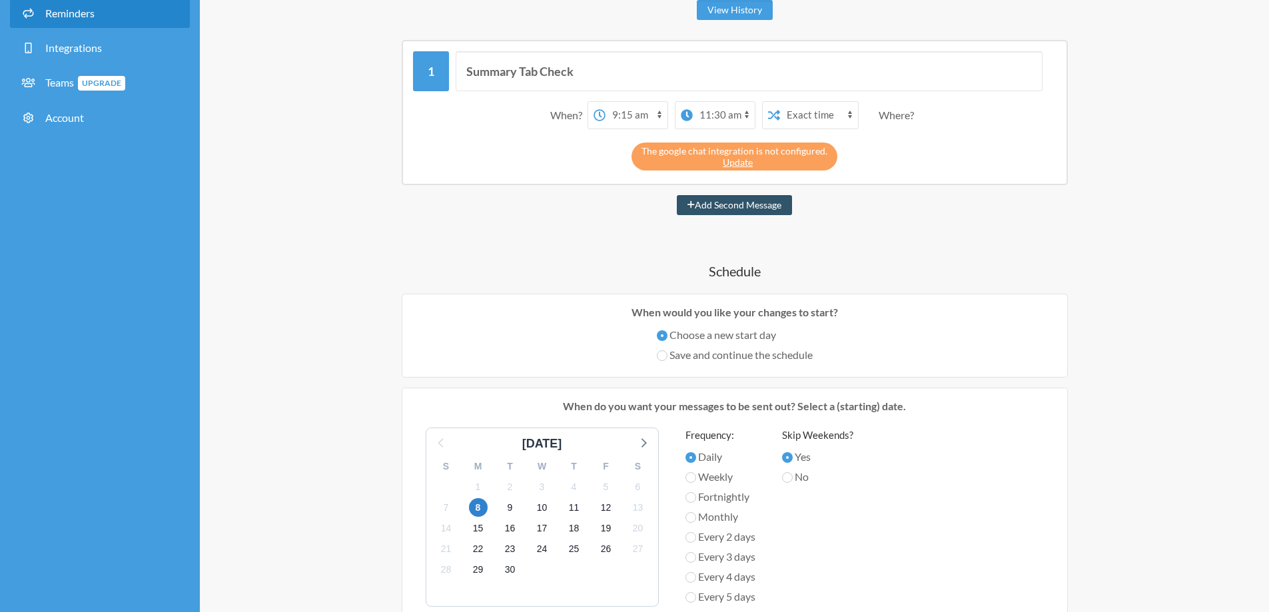
scroll to position [133, 0]
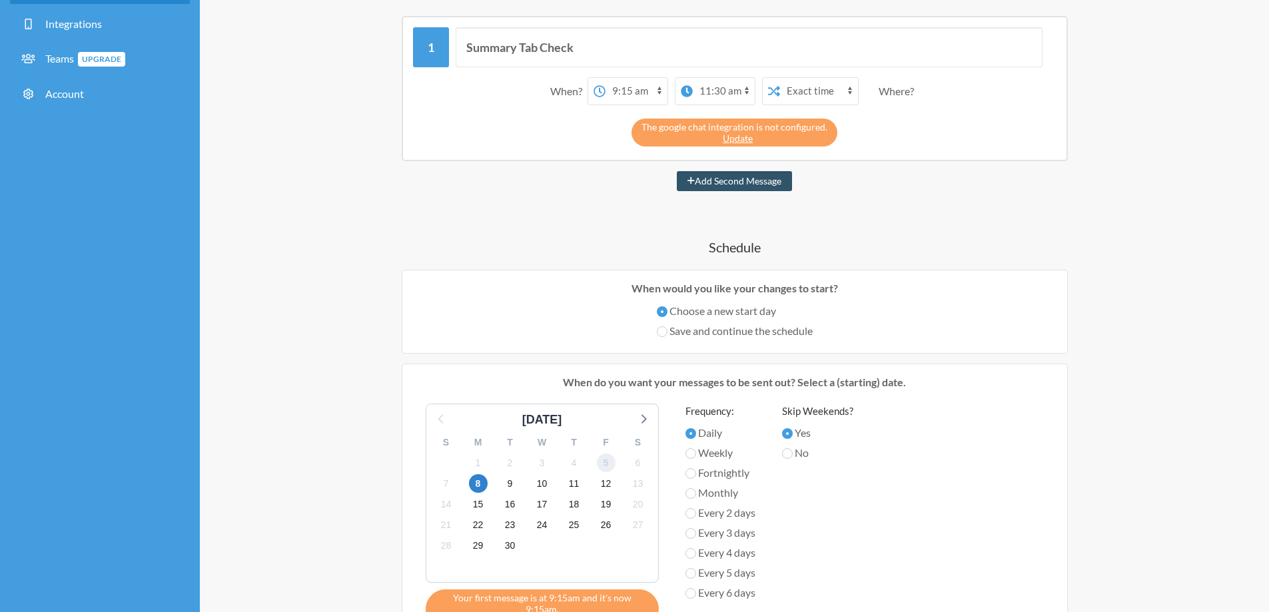
click at [611, 461] on span "5" at bounding box center [606, 463] width 19 height 19
click at [707, 91] on select "12:00 am 12:15 am 12:30 am 12:45 am 1:00 am 1:15 am 1:30 am 1:45 am 2:00 am 2:1…" at bounding box center [724, 91] width 62 height 27
click at [645, 95] on select "12:00 am 12:15 am 12:30 am 12:45 am 1:00 am 1:15 am 1:30 am 1:45 am 2:00 am 2:1…" at bounding box center [636, 91] width 62 height 27
select select "09:30:00"
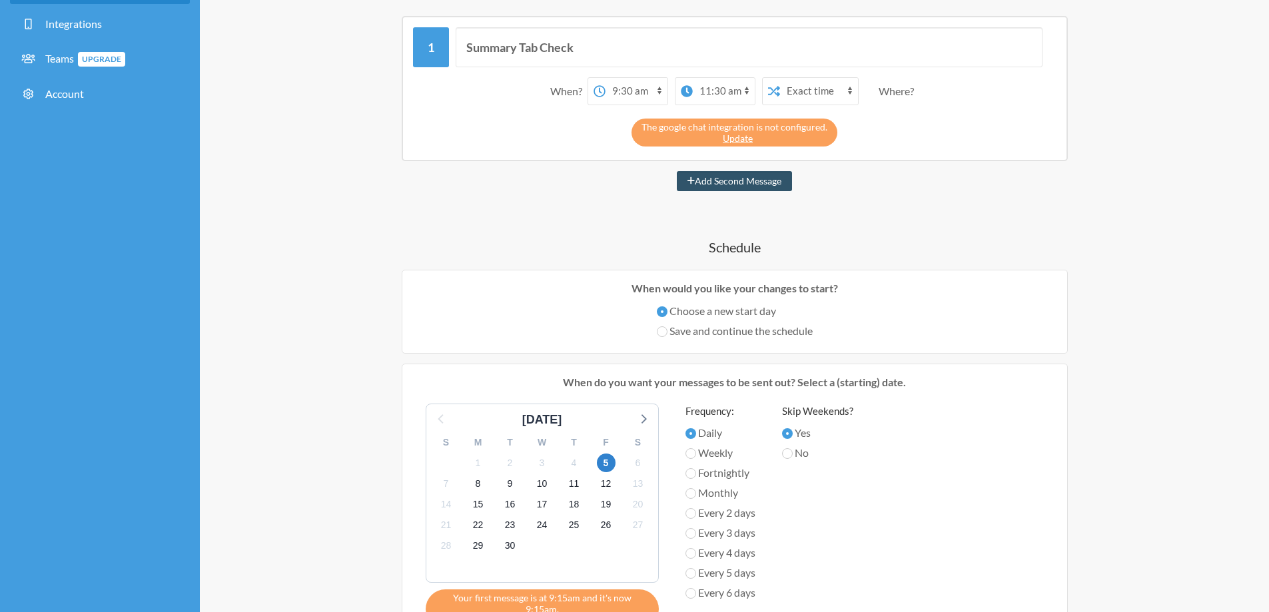
click at [605, 78] on select "12:00 am 12:15 am 12:30 am 12:45 am 1:00 am 1:15 am 1:30 am 1:45 am 2:00 am 2:1…" at bounding box center [636, 91] width 62 height 27
click at [716, 92] on select "12:00 am 12:15 am 12:30 am 12:45 am 1:00 am 1:15 am 1:30 am 1:45 am 2:00 am 2:1…" at bounding box center [724, 91] width 62 height 27
click at [716, 91] on select "12:00 am 12:15 am 12:30 am 12:45 am 1:00 am 1:15 am 1:30 am 1:45 am 2:00 am 2:1…" at bounding box center [724, 91] width 62 height 27
click at [737, 139] on link "Update" at bounding box center [738, 138] width 30 height 11
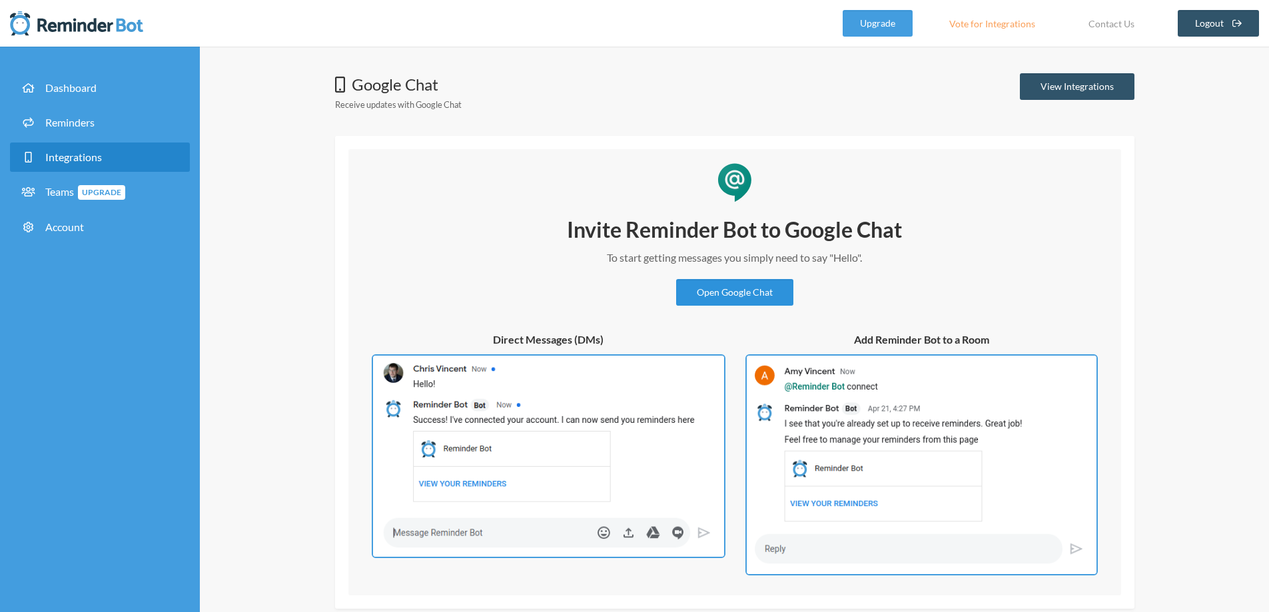
click at [755, 301] on link "Open Google Chat" at bounding box center [734, 292] width 117 height 27
click at [85, 125] on span "Reminders" at bounding box center [69, 122] width 49 height 13
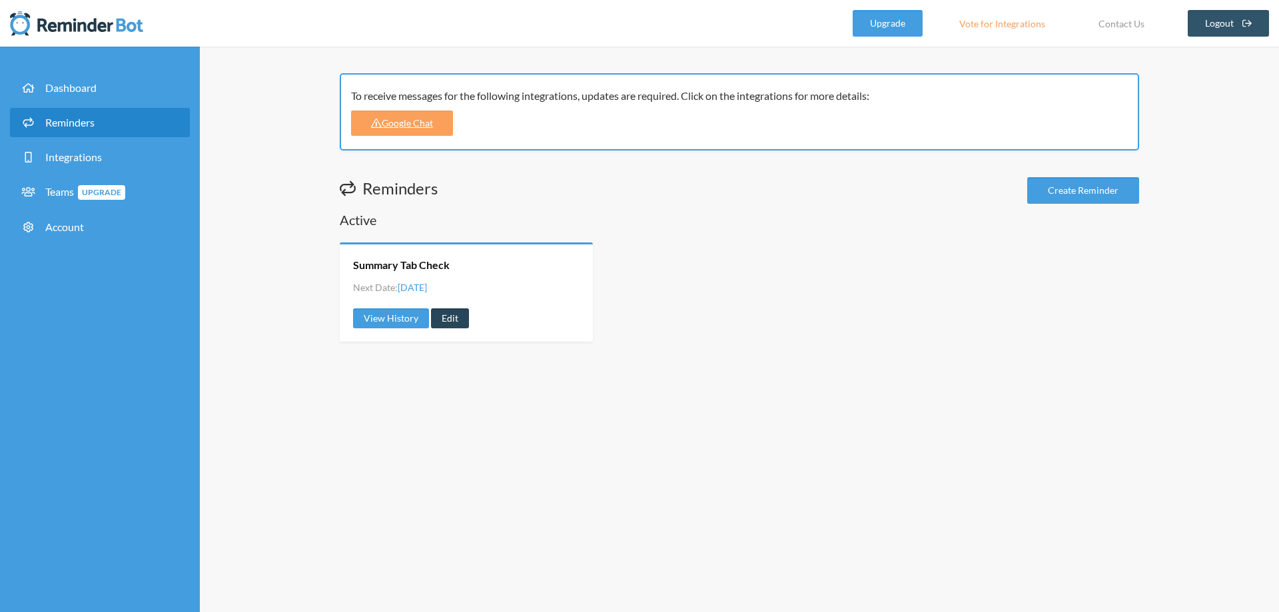
click at [452, 310] on link "Edit" at bounding box center [450, 318] width 38 height 20
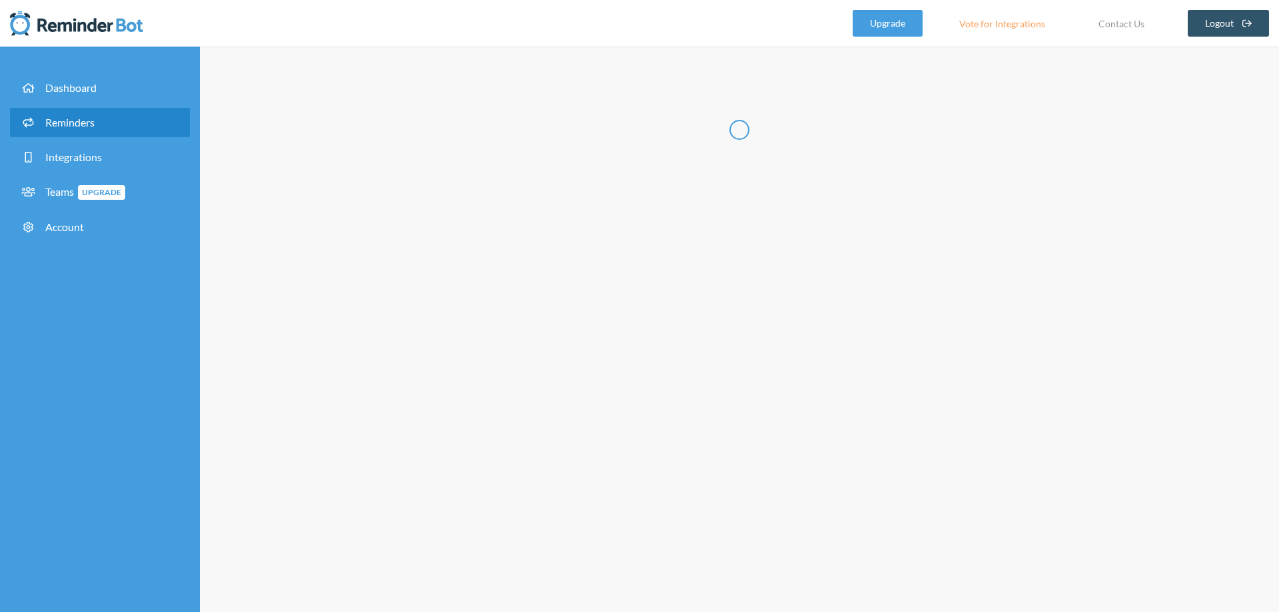
type input "Summary Tab Check"
checkbox input "true"
select select "09:15:00"
select select "11:30:00"
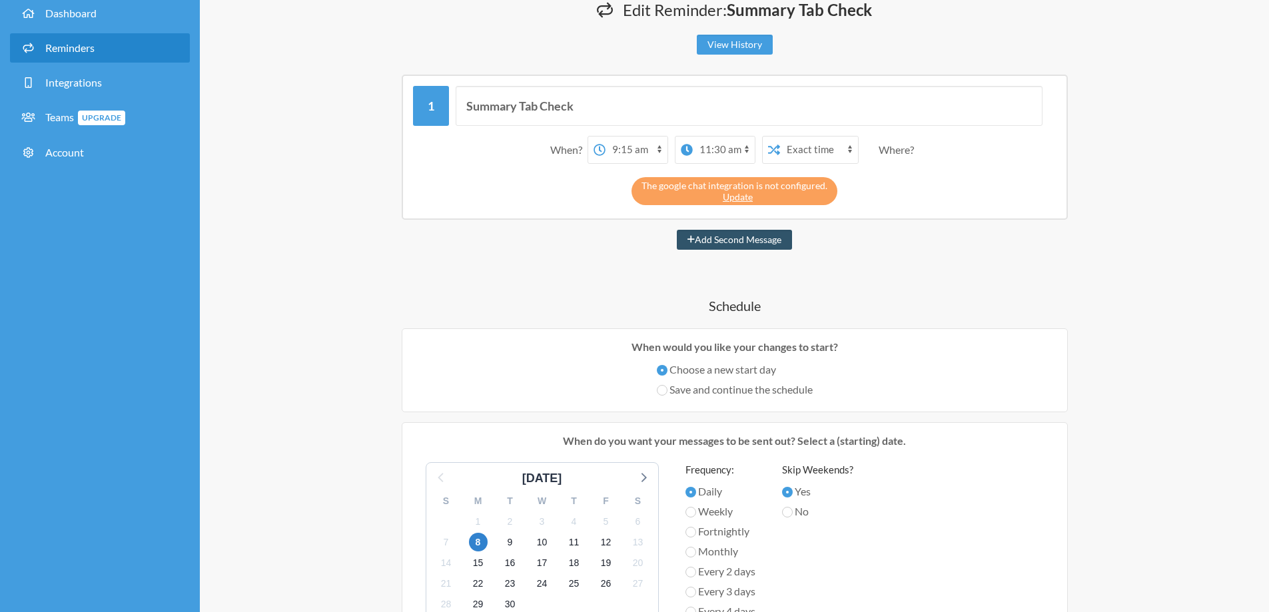
scroll to position [133, 0]
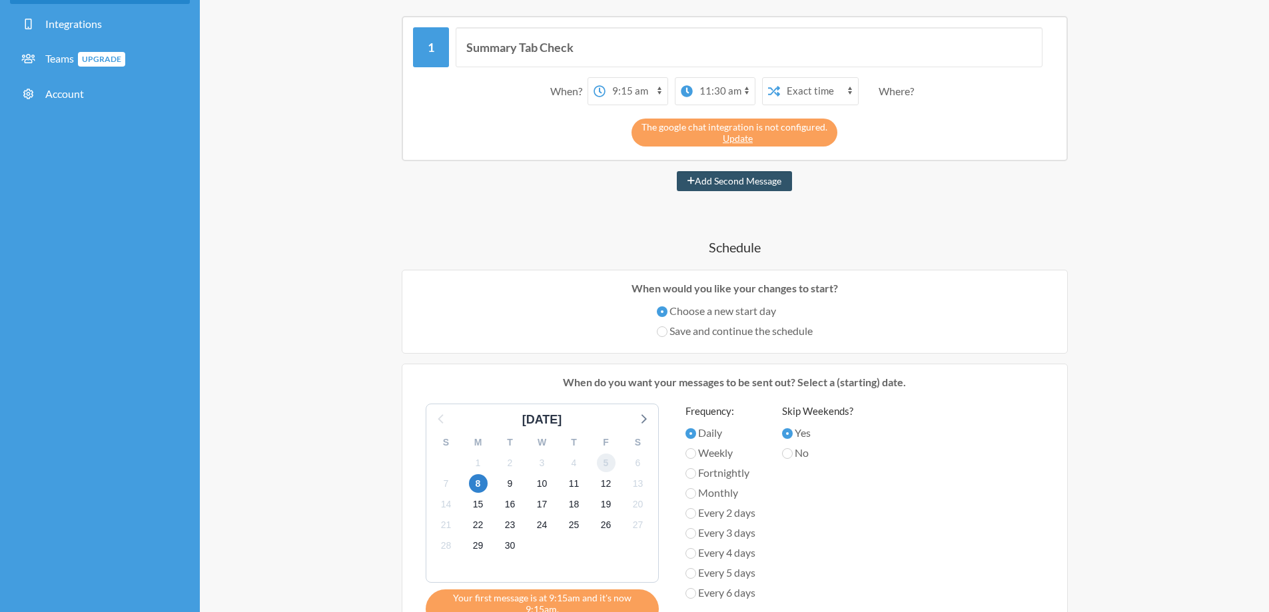
click at [605, 462] on span "5" at bounding box center [606, 463] width 19 height 19
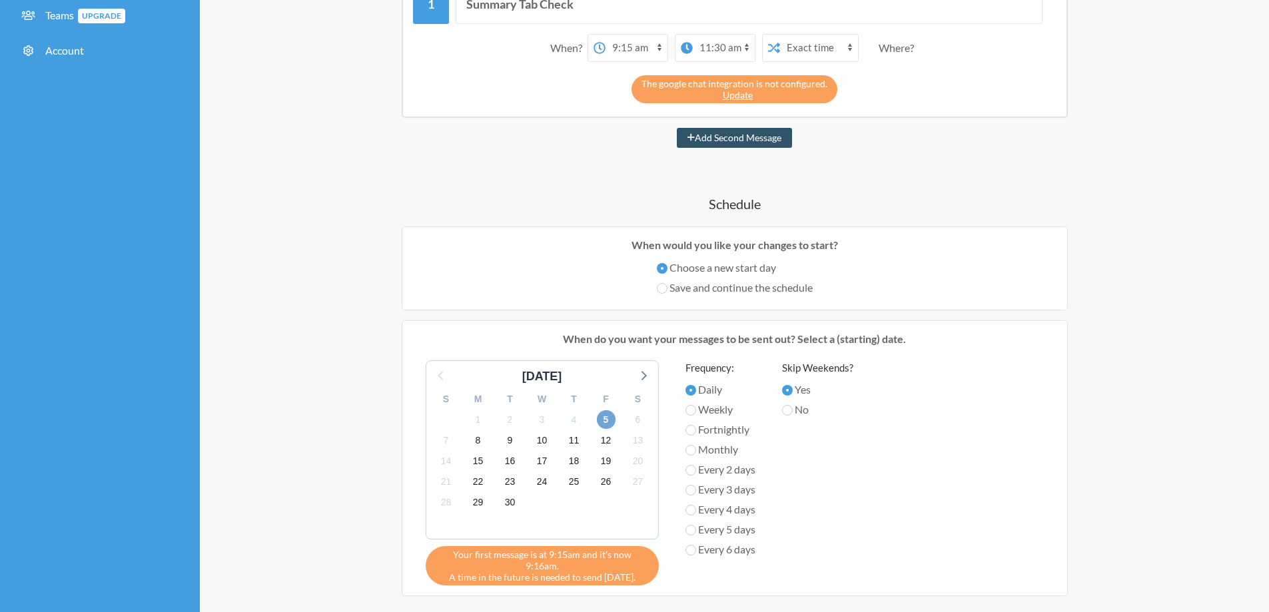
scroll to position [200, 0]
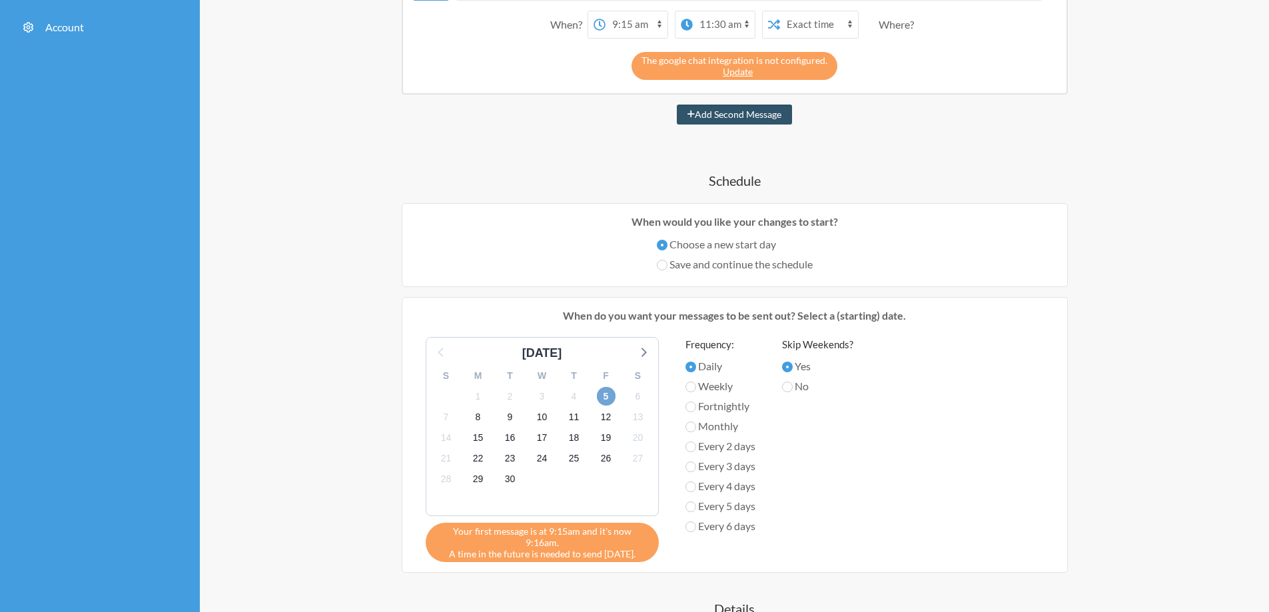
click at [606, 393] on span "5" at bounding box center [606, 396] width 19 height 19
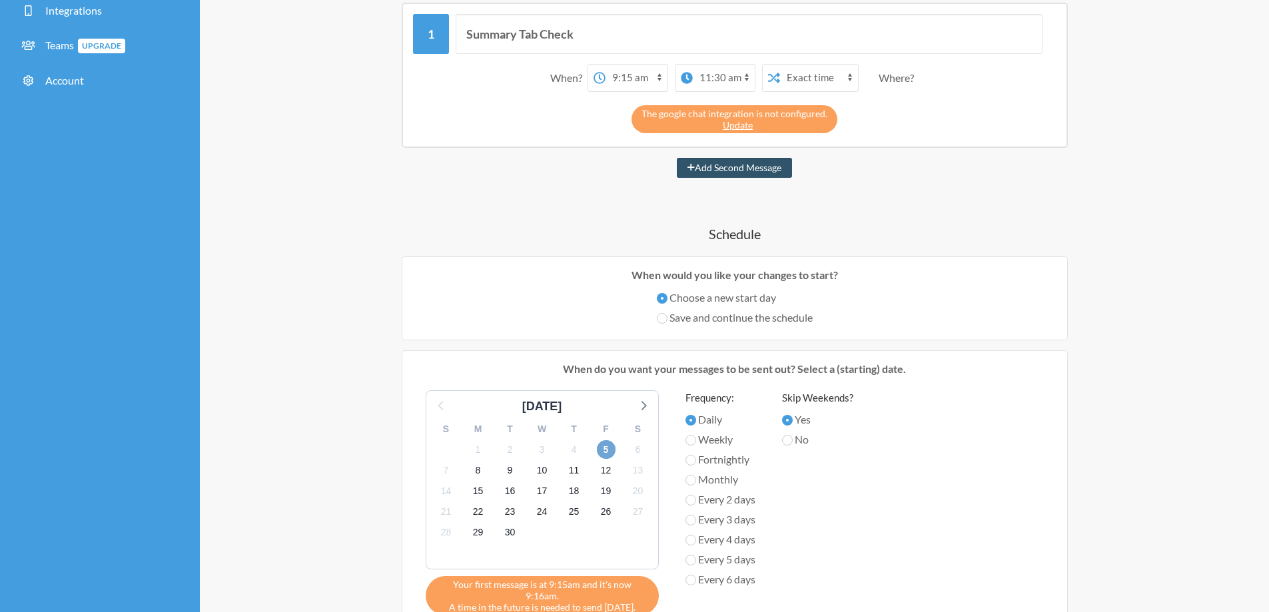
scroll to position [0, 0]
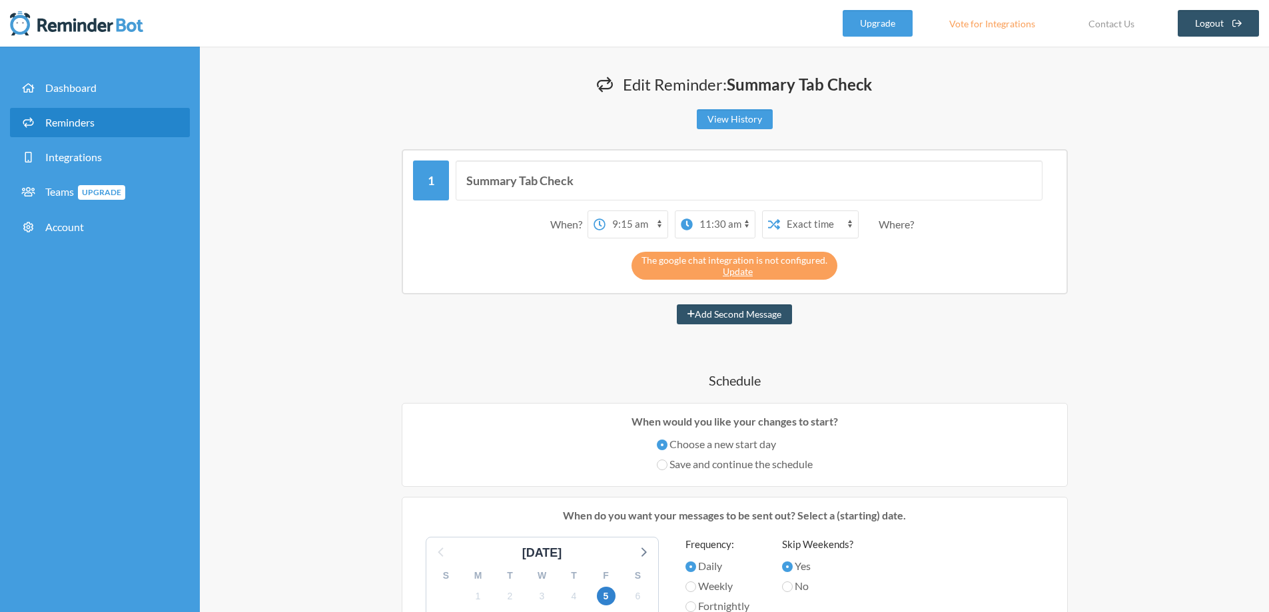
click at [623, 224] on select "12:00 am 12:15 am 12:30 am 12:45 am 1:00 am 1:15 am 1:30 am 1:45 am 2:00 am 2:1…" at bounding box center [636, 224] width 62 height 27
click at [607, 216] on select "12:00 am 12:15 am 12:30 am 12:45 am 1:00 am 1:15 am 1:30 am 1:45 am 2:00 am 2:1…" at bounding box center [636, 224] width 62 height 27
click at [615, 222] on select "12:00 am 12:15 am 12:30 am 12:45 am 1:00 am 1:15 am 1:30 am 1:45 am 2:00 am 2:1…" at bounding box center [636, 224] width 62 height 27
drag, startPoint x: 623, startPoint y: 225, endPoint x: 633, endPoint y: 225, distance: 10.0
click at [623, 225] on select "12:00 am 12:15 am 12:30 am 12:45 am 1:00 am 1:15 am 1:30 am 1:45 am 2:00 am 2:1…" at bounding box center [636, 224] width 62 height 27
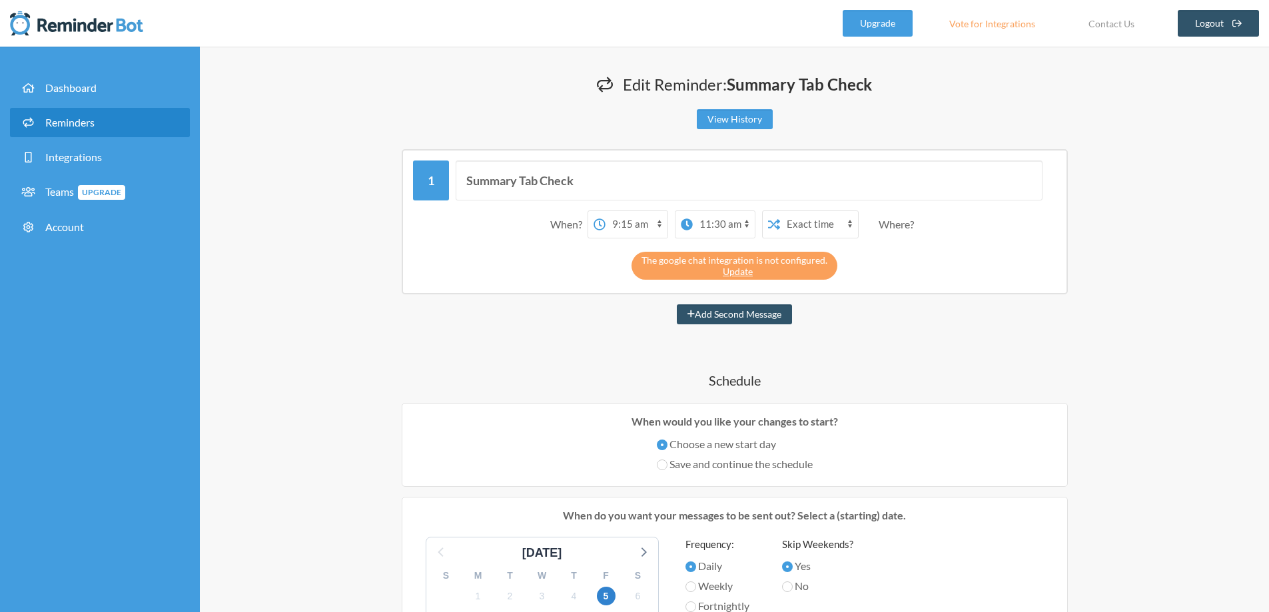
click at [657, 228] on select "12:00 am 12:15 am 12:30 am 12:45 am 1:00 am 1:15 am 1:30 am 1:45 am 2:00 am 2:1…" at bounding box center [636, 224] width 62 height 27
select select "09:30:00"
click at [605, 211] on select "12:00 am 12:15 am 12:30 am 12:45 am 1:00 am 1:15 am 1:30 am 1:45 am 2:00 am 2:1…" at bounding box center [636, 224] width 62 height 27
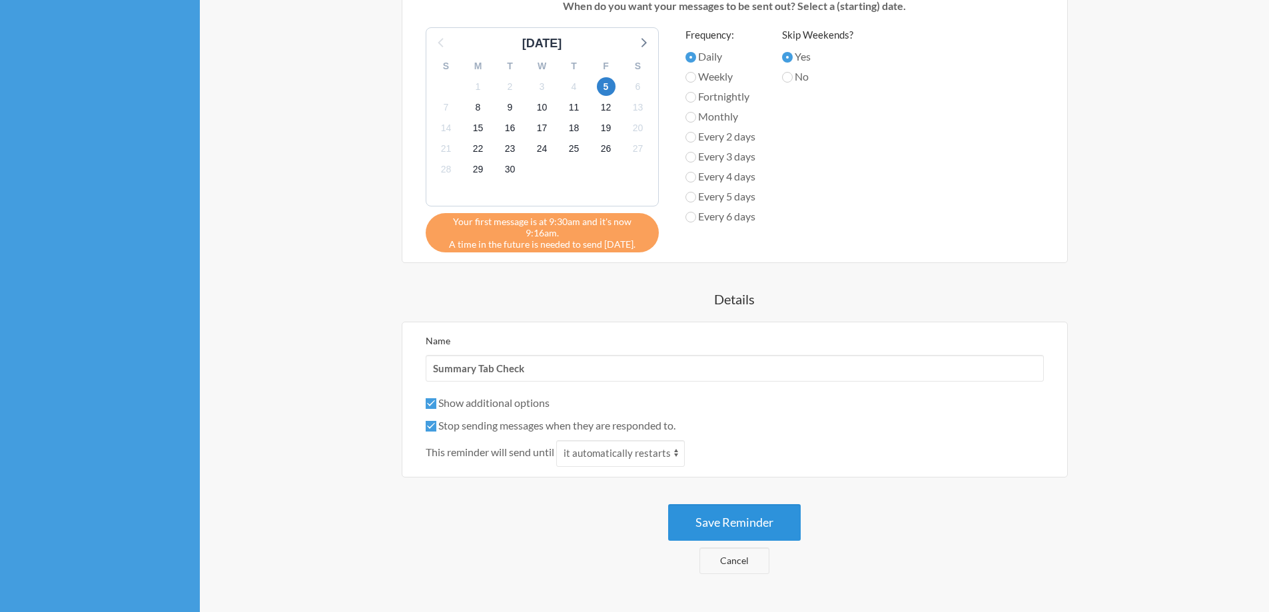
scroll to position [534, 0]
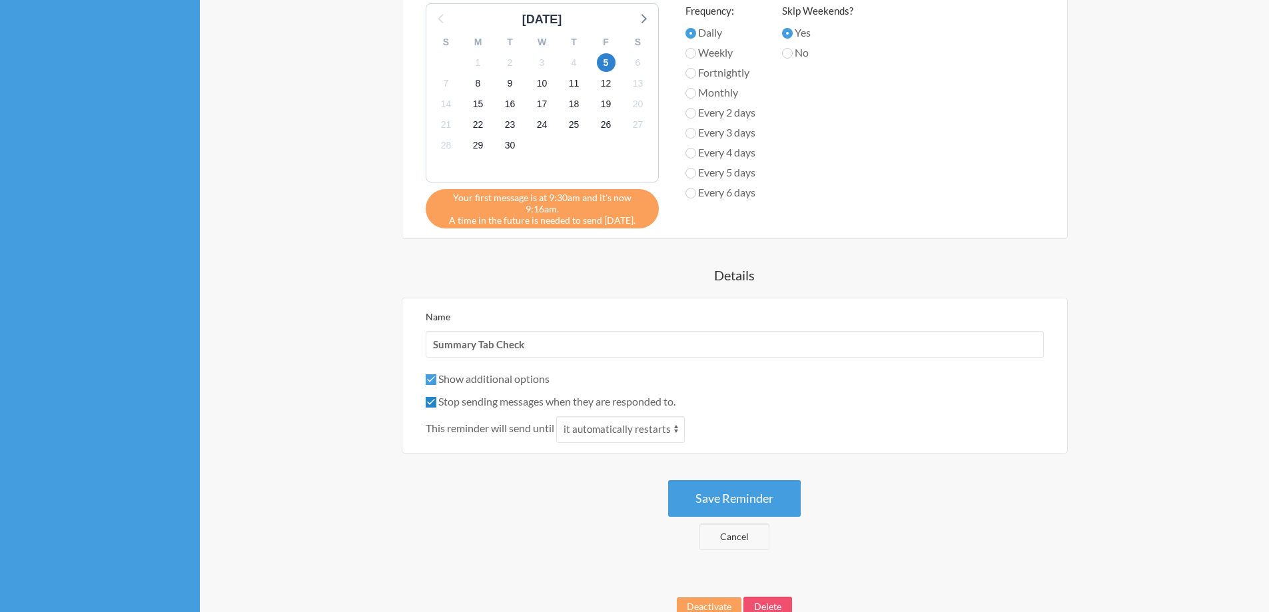
click at [429, 397] on input "Stop sending messages when they are responded to." at bounding box center [431, 402] width 11 height 11
checkbox input "true"
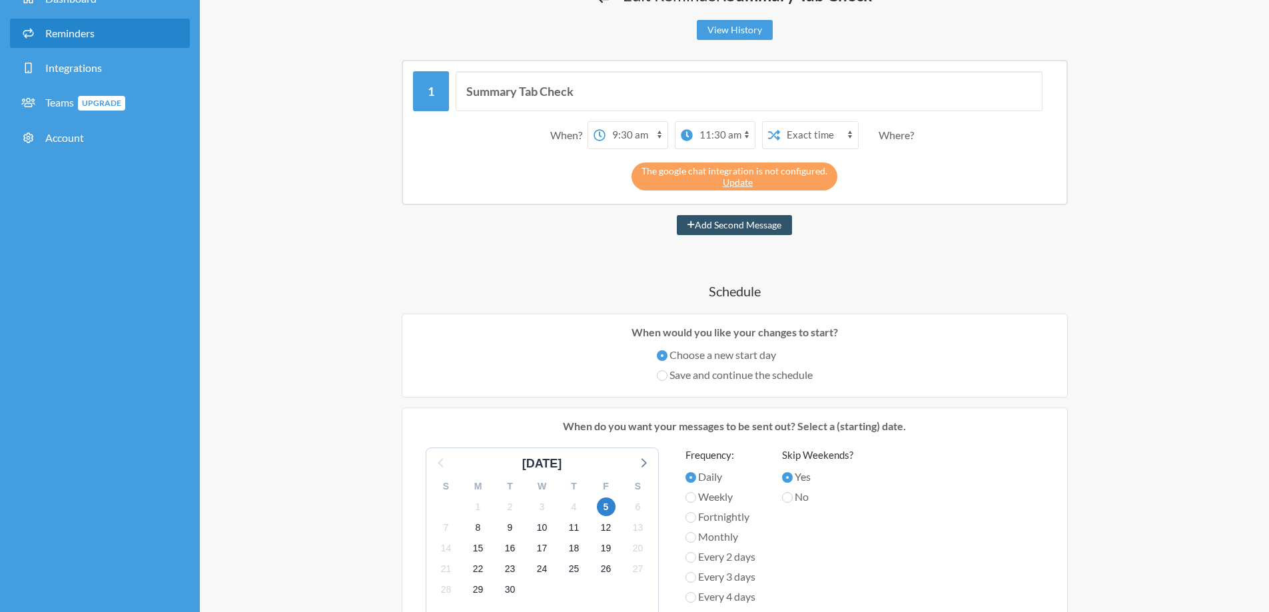
scroll to position [0, 0]
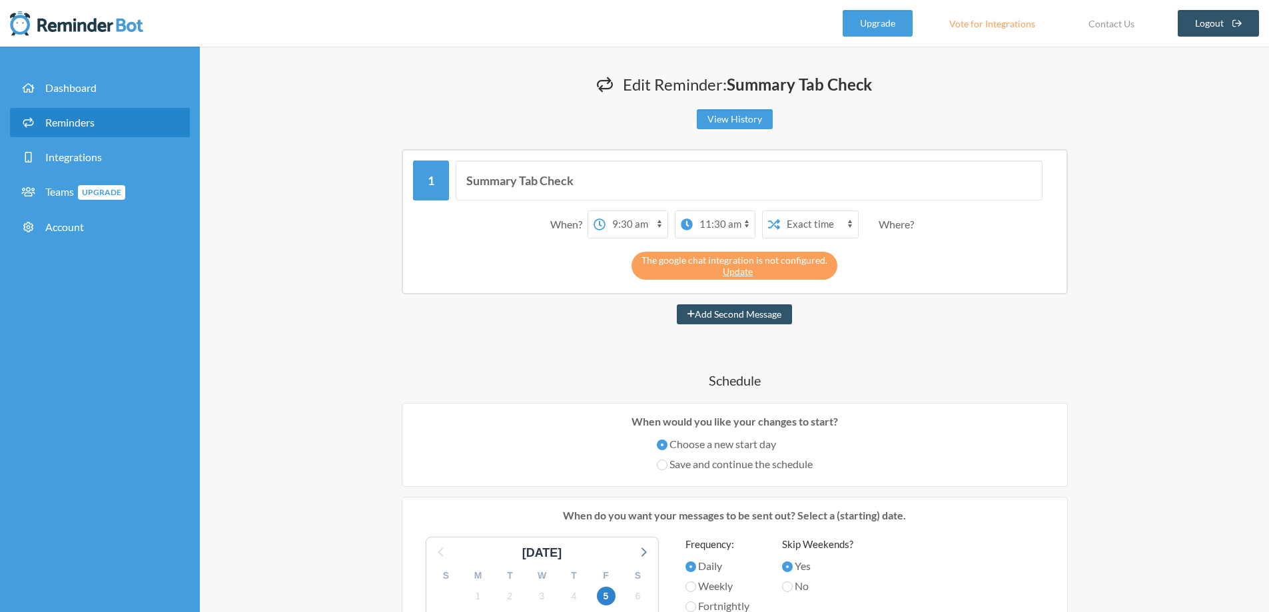
click at [711, 221] on select "12:00 am 12:15 am 12:30 am 12:45 am 1:00 am 1:15 am 1:30 am 1:45 am 2:00 am 2:1…" at bounding box center [724, 224] width 62 height 27
select select "09:45:00"
click at [693, 211] on select "12:00 am 12:15 am 12:30 am 12:45 am 1:00 am 1:15 am 1:30 am 1:45 am 2:00 am 2:1…" at bounding box center [724, 224] width 62 height 27
click at [1038, 326] on div "Summary Tab Check When? 12:00 am 12:15 am 12:30 am 12:45 am 1:00 am 1:15 am 1:3…" at bounding box center [734, 616] width 799 height 934
click at [827, 220] on select "Exact time Random time" at bounding box center [819, 224] width 78 height 27
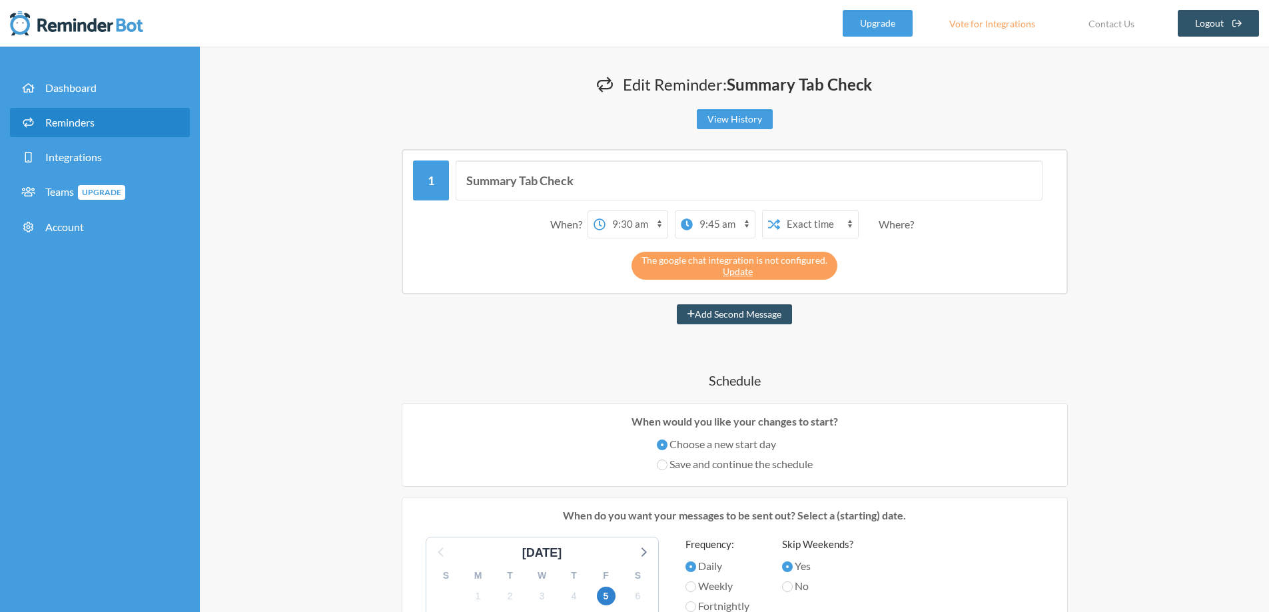
click at [827, 220] on select "Exact time Random time" at bounding box center [819, 224] width 78 height 27
click at [932, 244] on div "When? 12:00 am 12:15 am 12:30 am 12:45 am 1:00 am 1:15 am 1:30 am 1:45 am 2:00 …" at bounding box center [734, 224] width 643 height 41
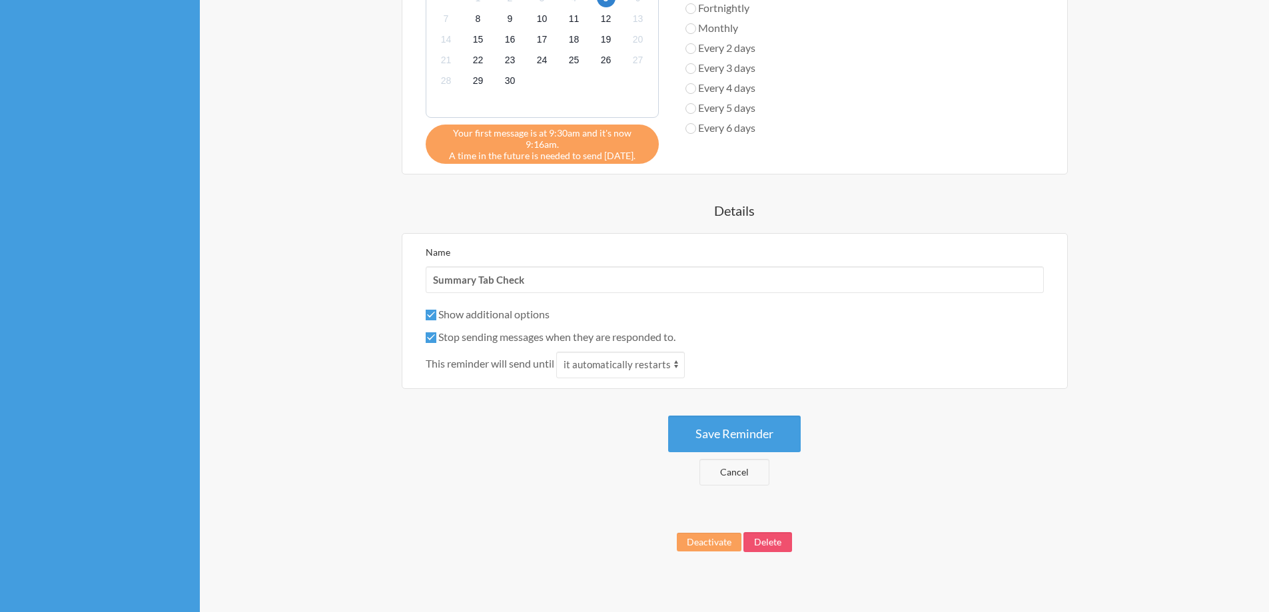
scroll to position [599, 0]
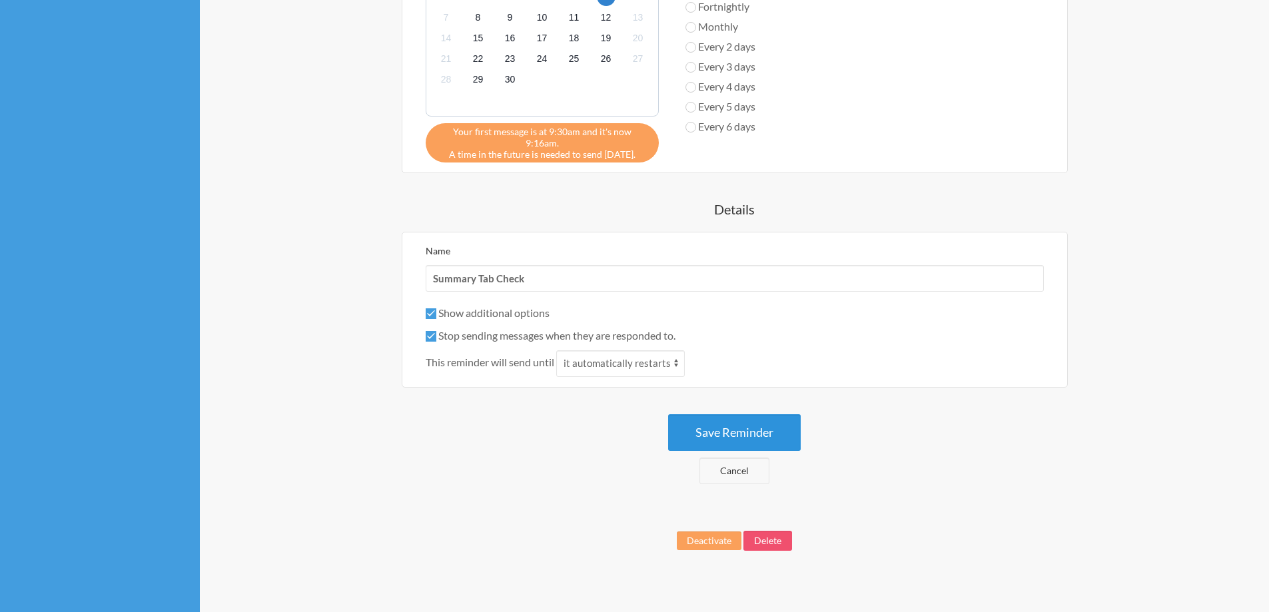
click at [763, 427] on button "Save Reminder" at bounding box center [734, 432] width 133 height 37
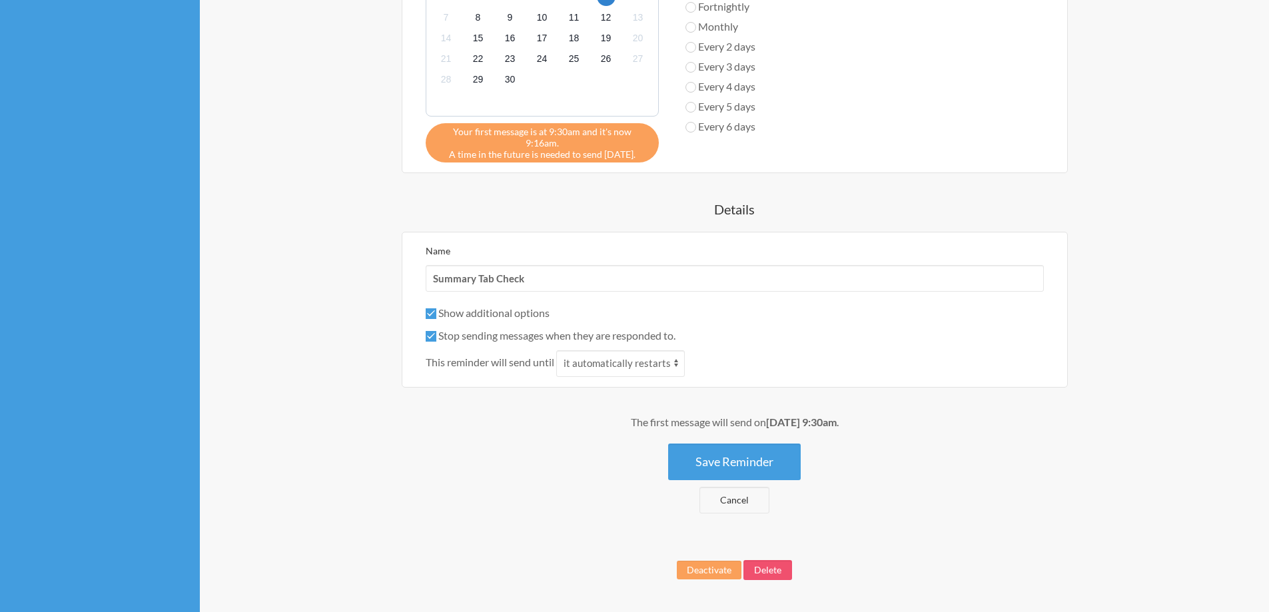
scroll to position [629, 0]
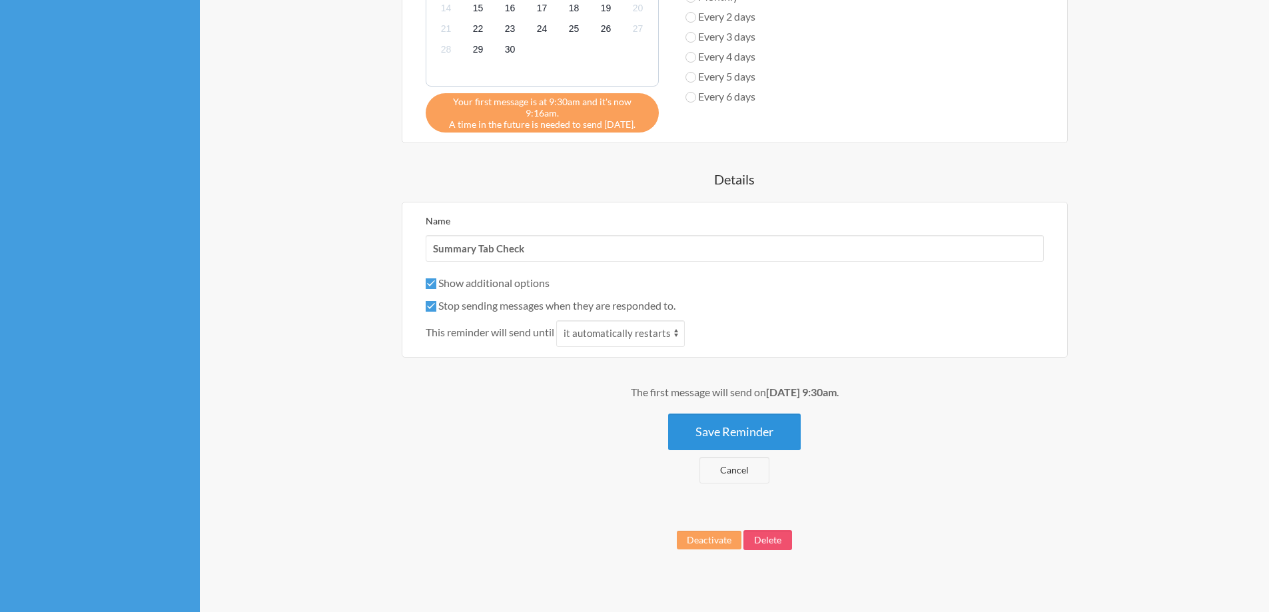
click at [772, 420] on button "Save Reminder" at bounding box center [734, 432] width 133 height 37
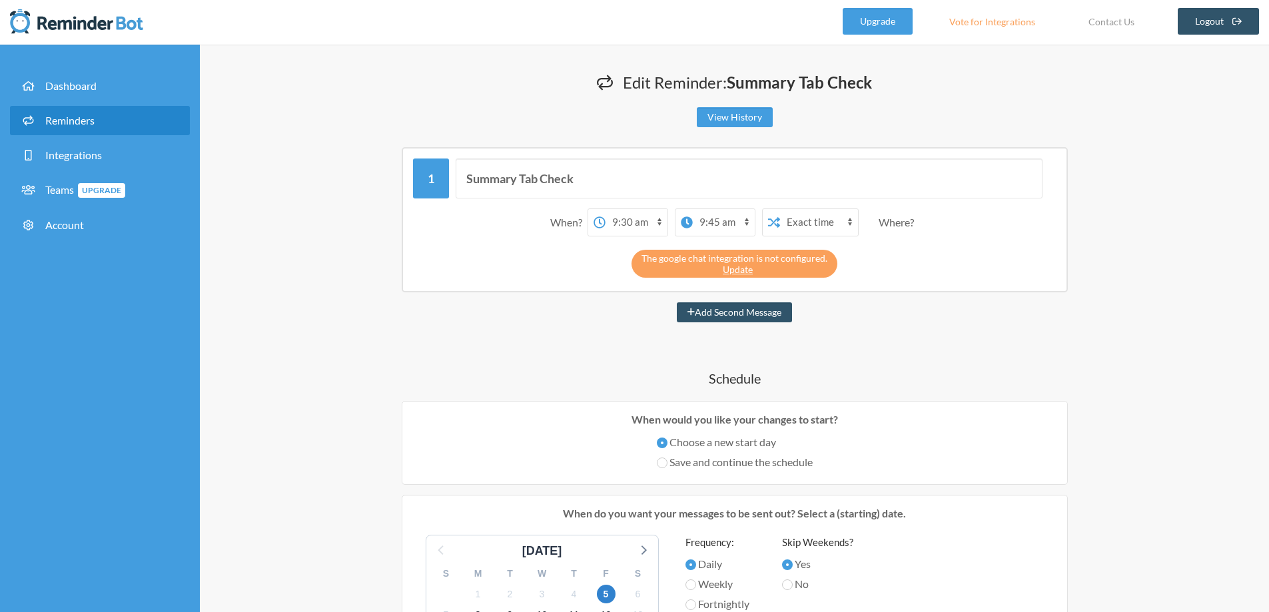
scroll to position [0, 0]
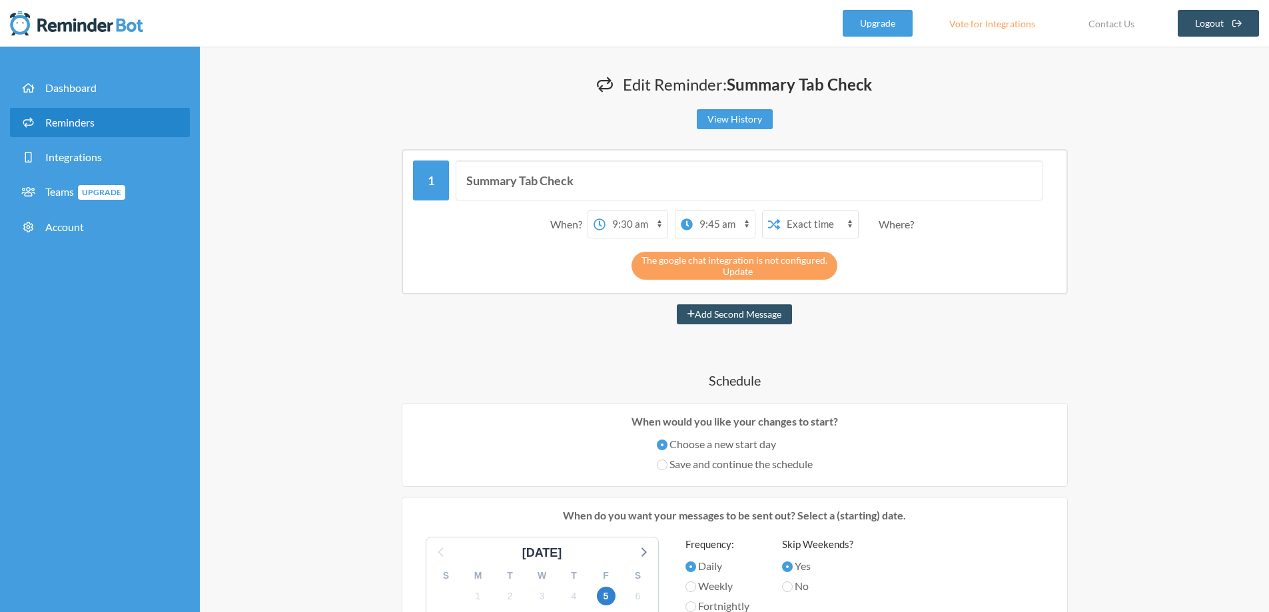
click at [738, 275] on link "Update" at bounding box center [738, 271] width 30 height 11
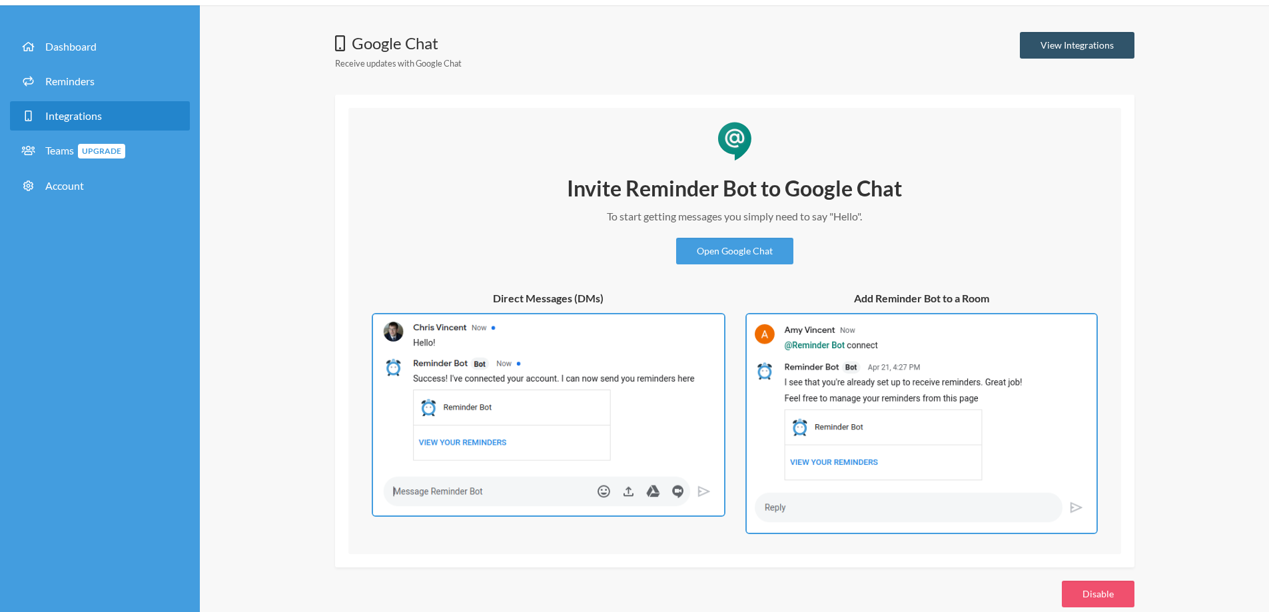
scroll to position [63, 0]
